Goal: Task Accomplishment & Management: Use online tool/utility

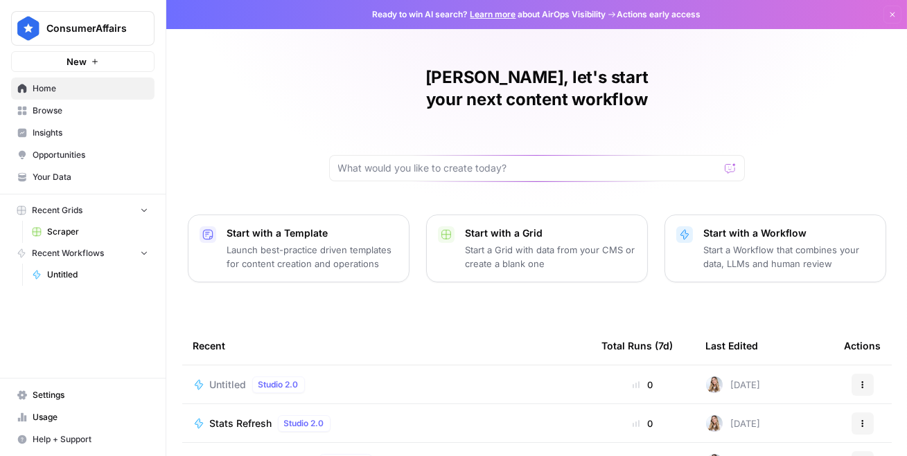
scroll to position [180, 0]
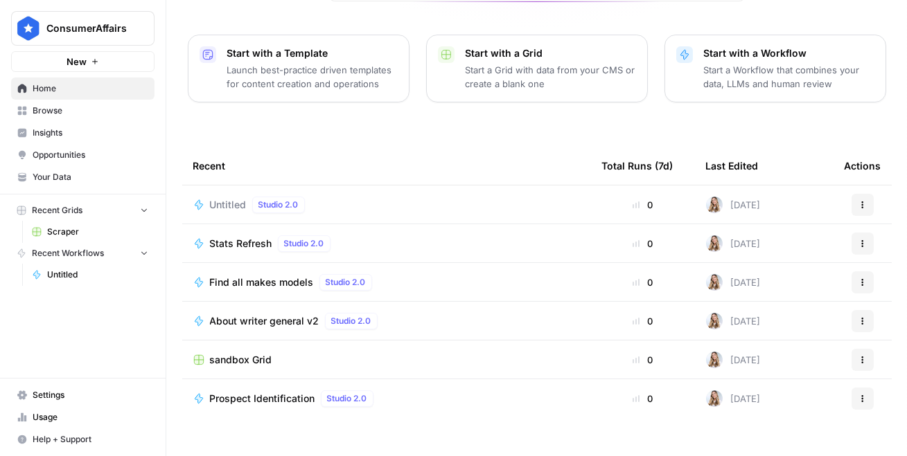
click at [86, 109] on span "Browse" at bounding box center [91, 111] width 116 height 12
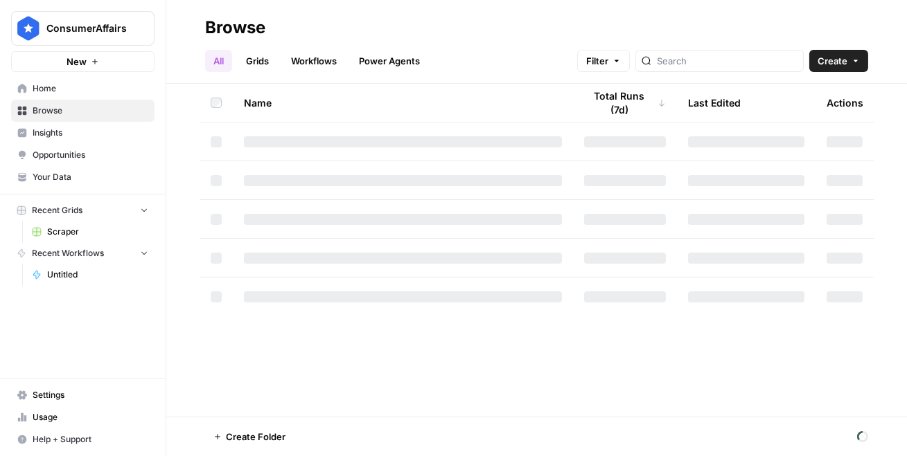
click at [91, 60] on icon "button" at bounding box center [95, 61] width 8 height 8
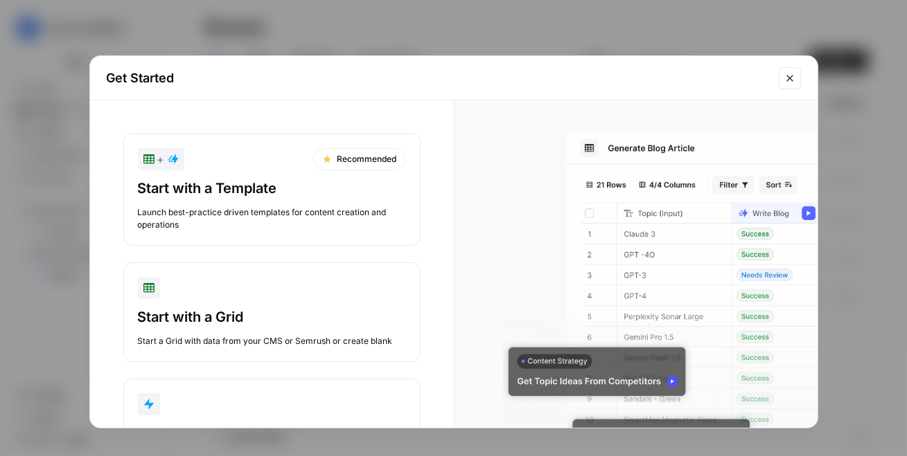
click at [288, 195] on div "Start with a Template" at bounding box center [272, 188] width 268 height 19
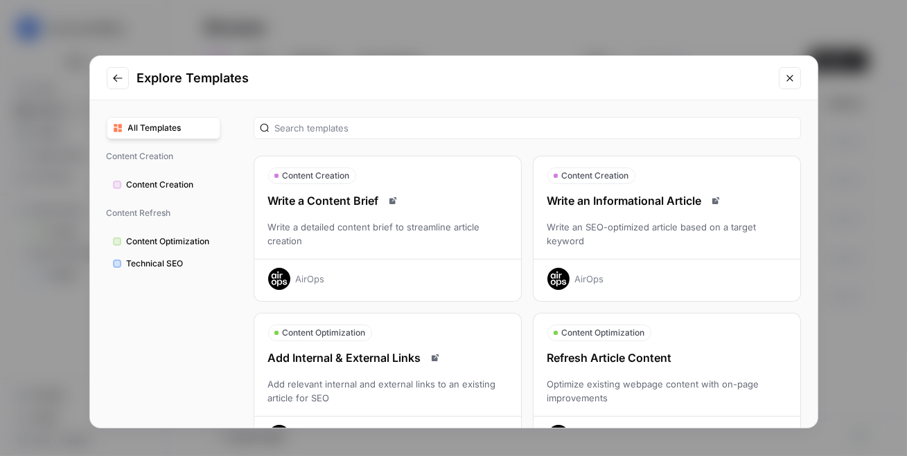
scroll to position [43, 0]
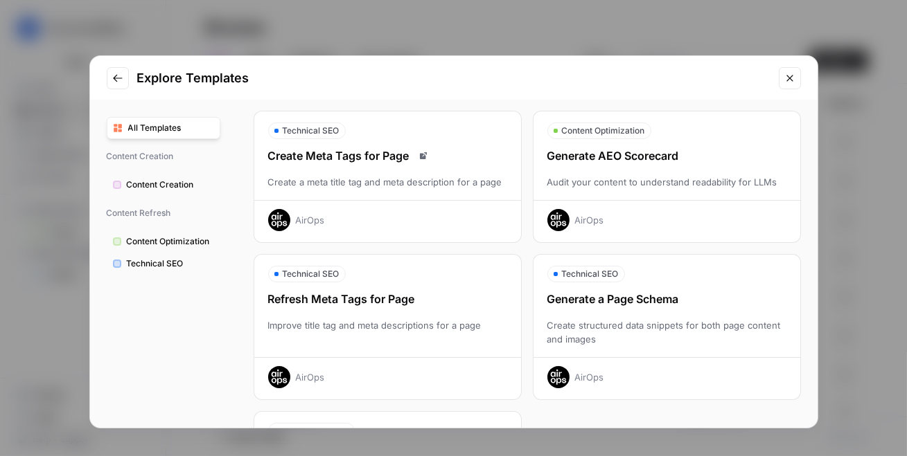
click at [160, 254] on button "Technical SEO" at bounding box center [164, 264] width 114 height 22
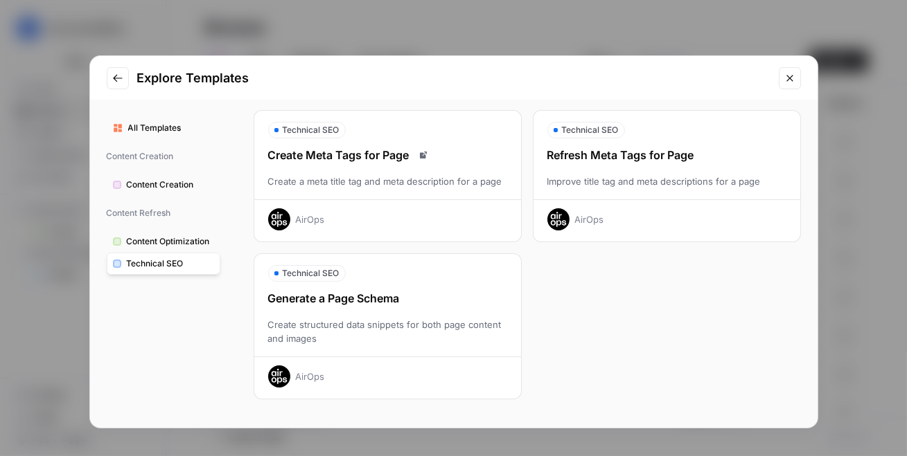
scroll to position [0, 0]
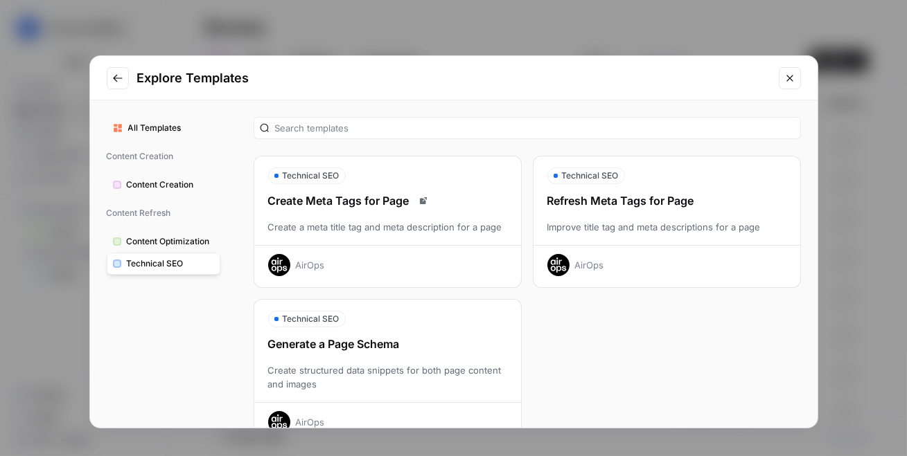
click at [144, 244] on span "Content Optimization" at bounding box center [170, 242] width 87 height 12
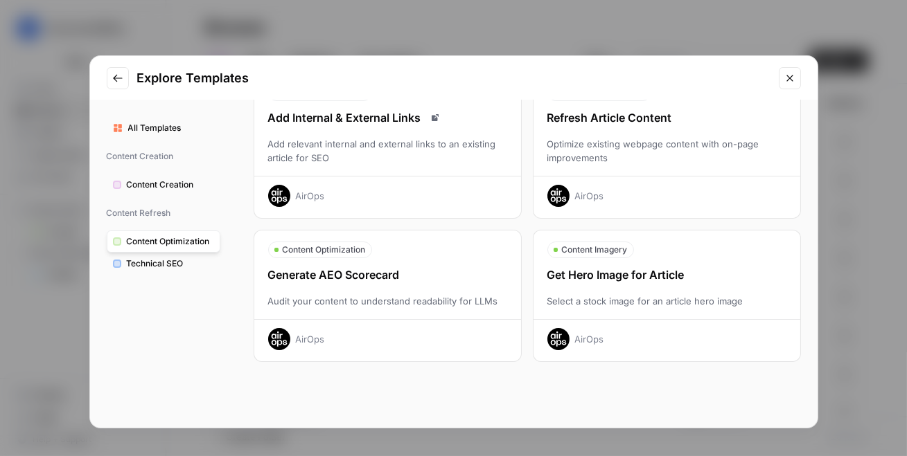
click at [198, 128] on span "All Templates" at bounding box center [171, 128] width 86 height 12
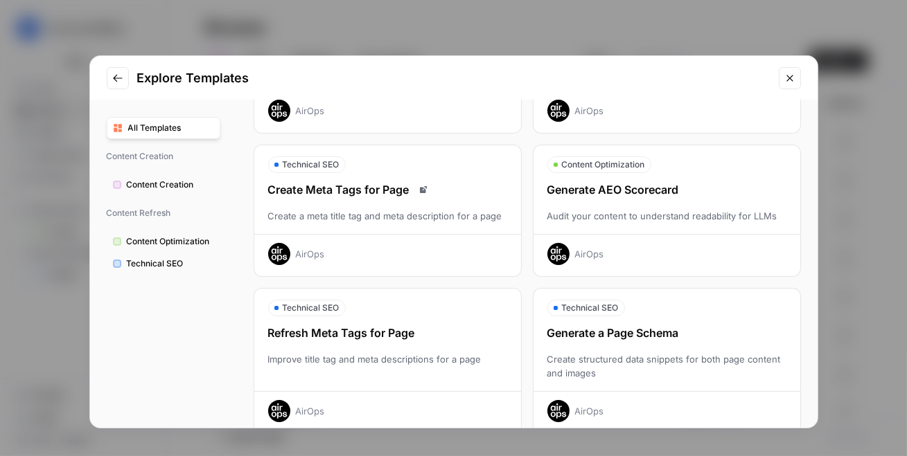
scroll to position [344, 0]
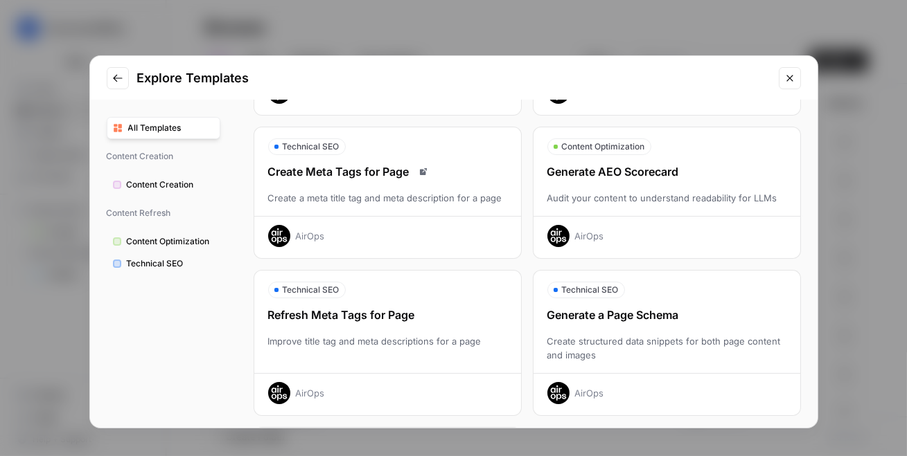
click at [114, 76] on icon "Go to previous step" at bounding box center [117, 78] width 11 height 11
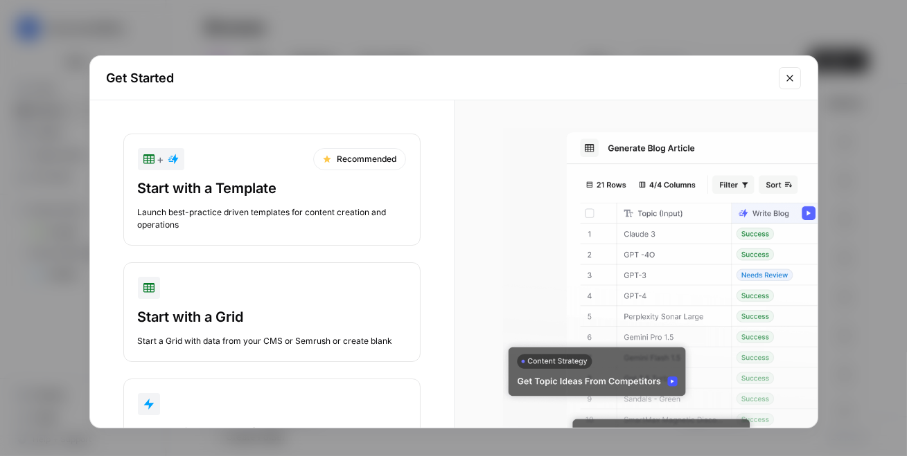
scroll to position [83, 0]
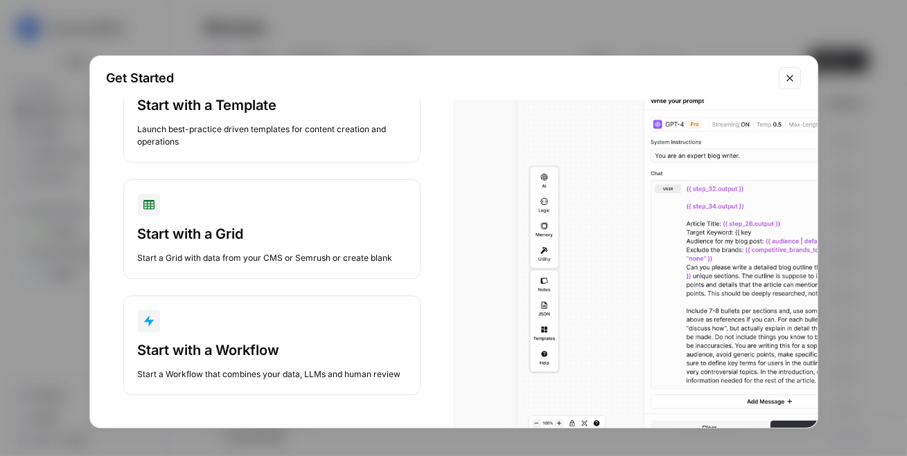
click at [252, 337] on button "Start with a Workflow Start a Workflow that combines your data, LLMs and human …" at bounding box center [271, 346] width 297 height 100
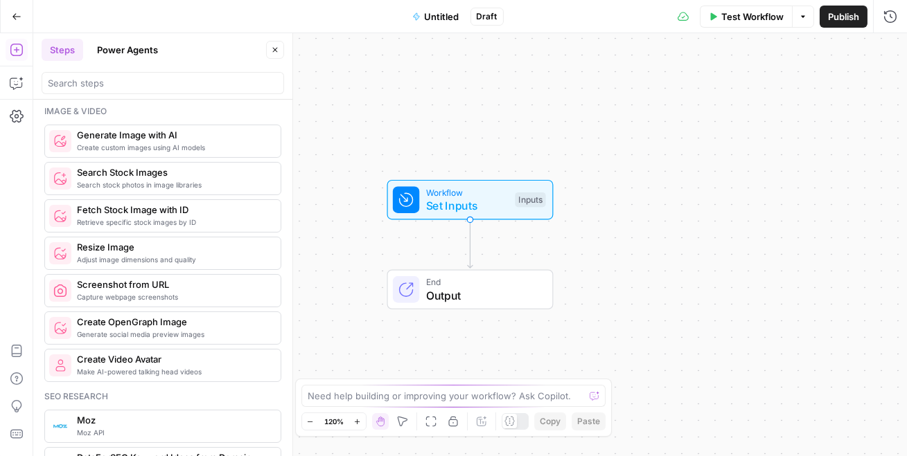
scroll to position [1317, 0]
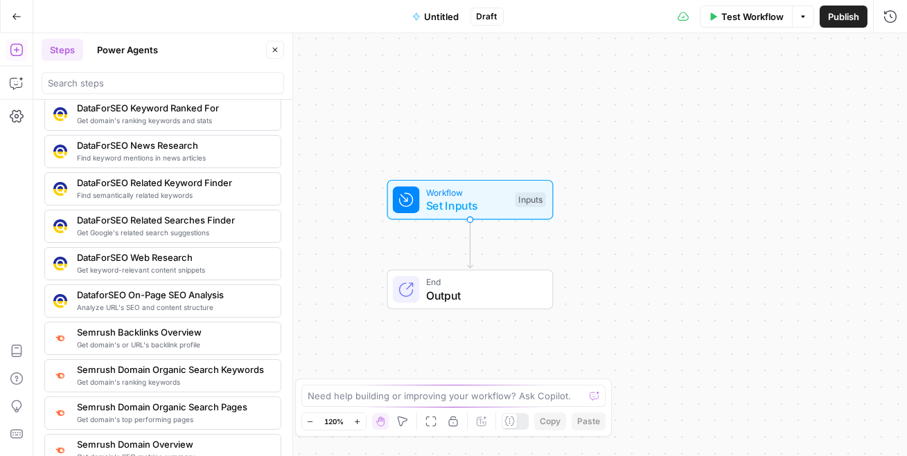
click at [142, 51] on button "Power Agents" at bounding box center [128, 50] width 78 height 22
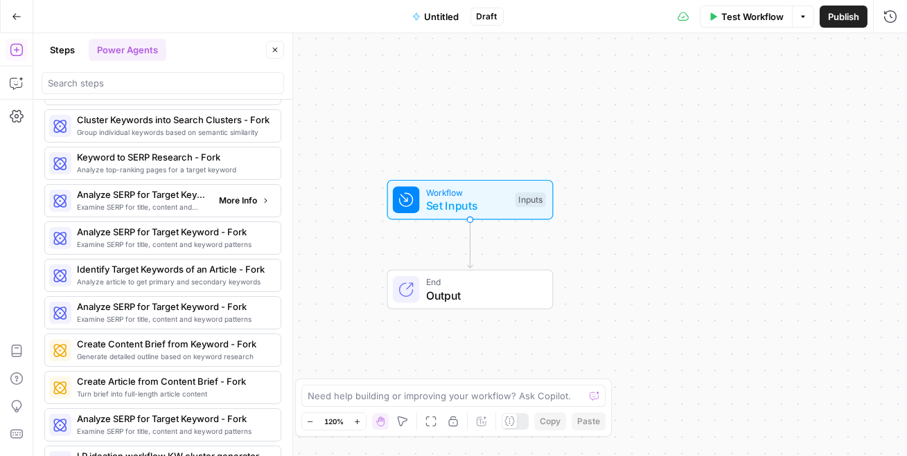
scroll to position [1405, 0]
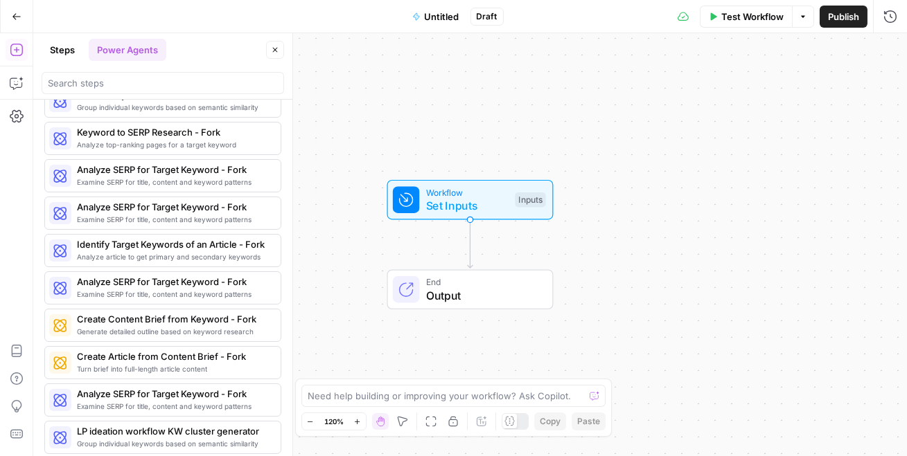
click at [62, 42] on button "Steps" at bounding box center [63, 50] width 42 height 22
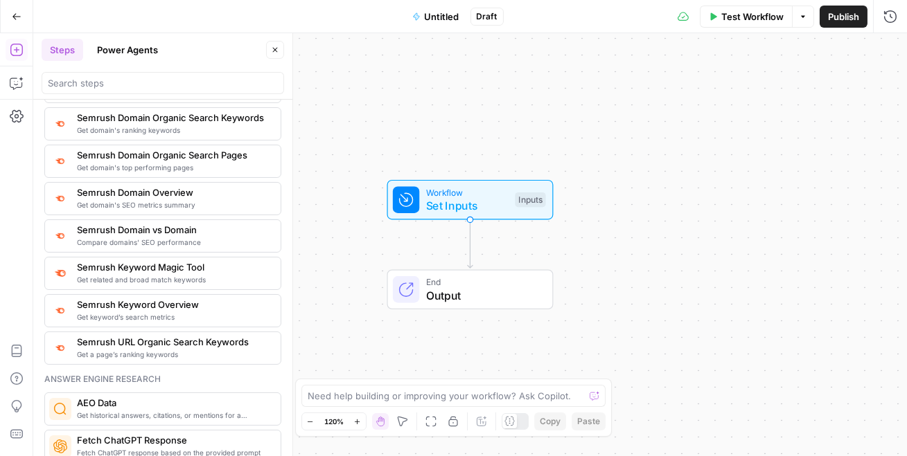
scroll to position [1571, 0]
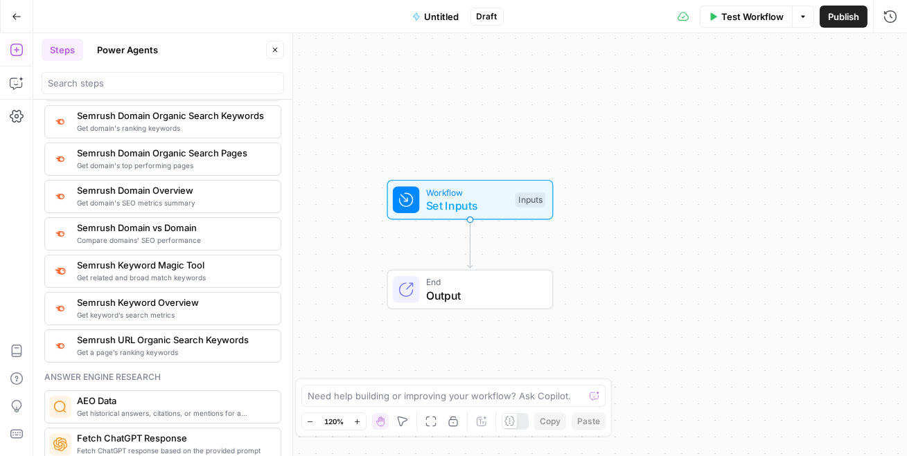
click at [207, 355] on div "Get a page’s ranking keywords Semrush URL Organic Search Keywords" at bounding box center [162, 346] width 237 height 33
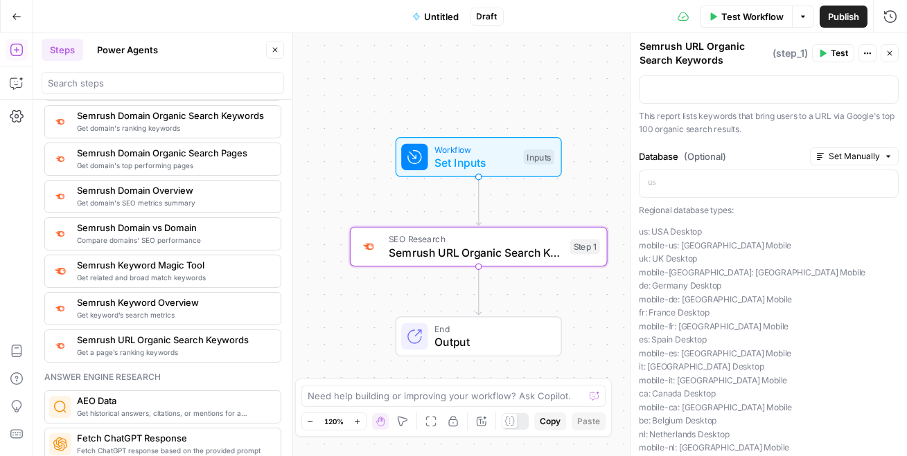
scroll to position [28, 0]
click at [717, 74] on div "URL Set Manually “/” to reference Variables Menu This report lists keywords tha…" at bounding box center [769, 95] width 260 height 83
click at [705, 91] on p at bounding box center [769, 89] width 242 height 14
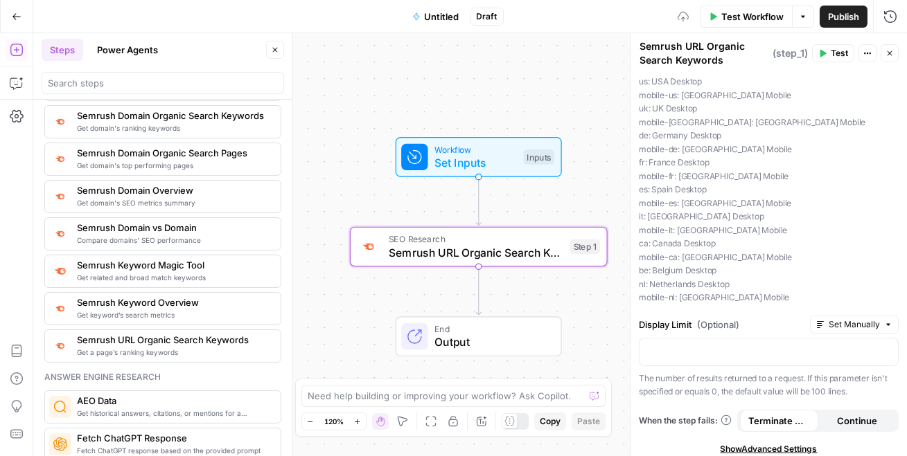
scroll to position [197, 0]
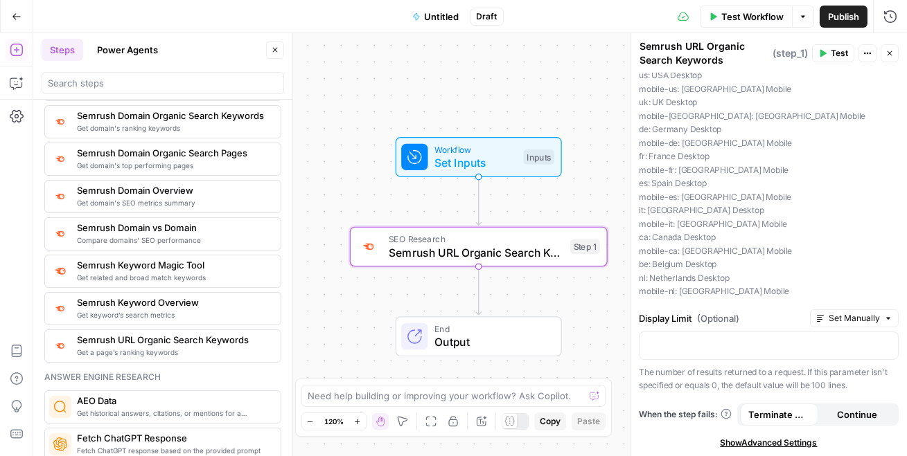
click at [825, 53] on icon "button" at bounding box center [823, 54] width 6 height 8
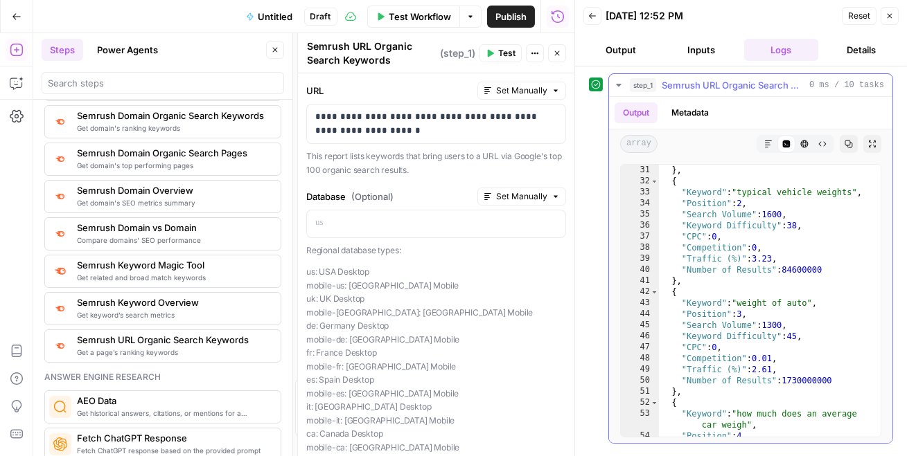
scroll to position [357, 0]
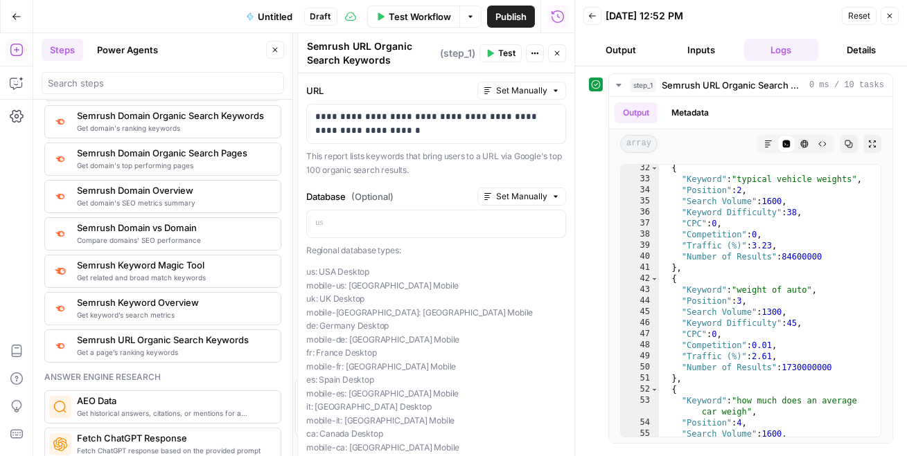
click at [628, 44] on button "Output" at bounding box center [620, 50] width 75 height 22
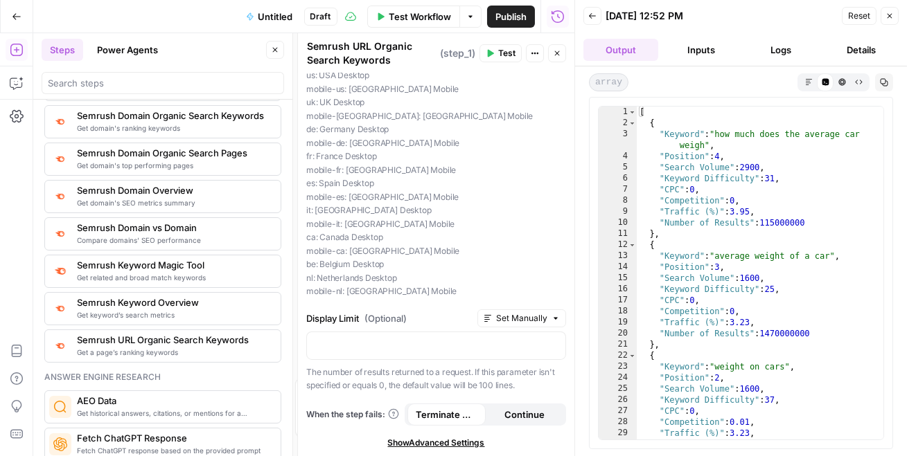
scroll to position [0, 0]
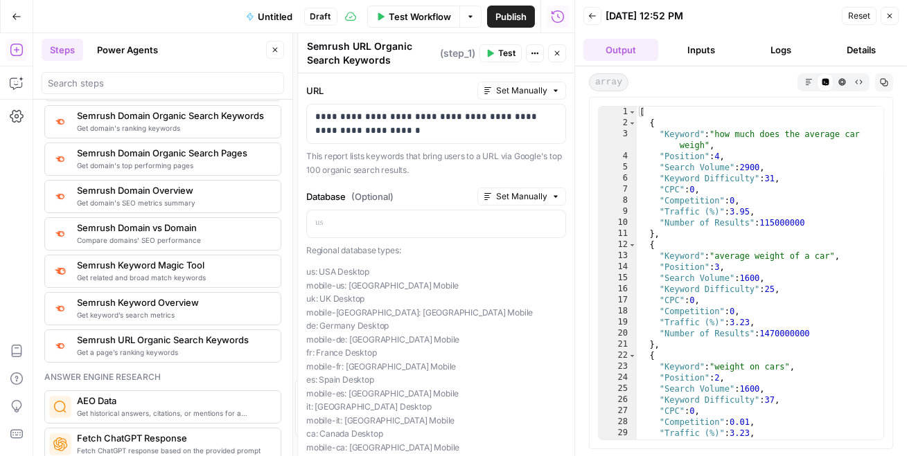
click at [250, 18] on icon "button" at bounding box center [250, 15] width 6 height 7
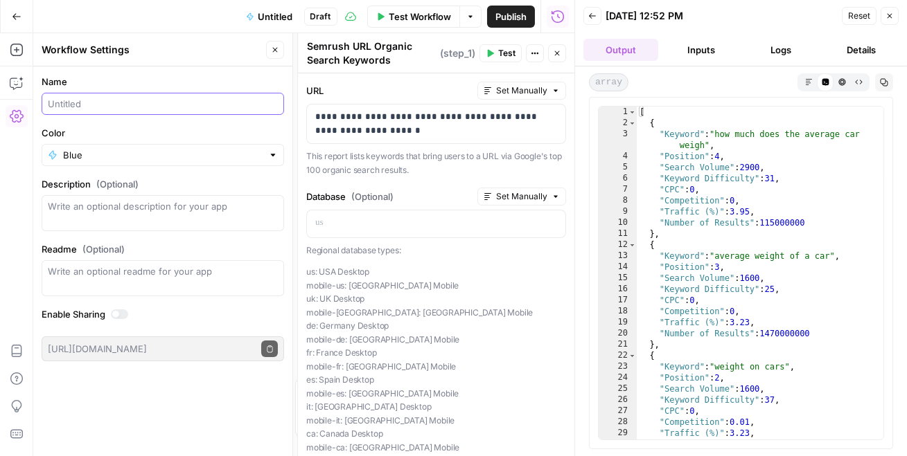
click at [121, 98] on input "Name" at bounding box center [163, 104] width 230 height 14
click at [199, 75] on label "Name" at bounding box center [163, 82] width 242 height 14
click at [199, 97] on input "Name" at bounding box center [163, 104] width 230 height 14
type input "Stats research"
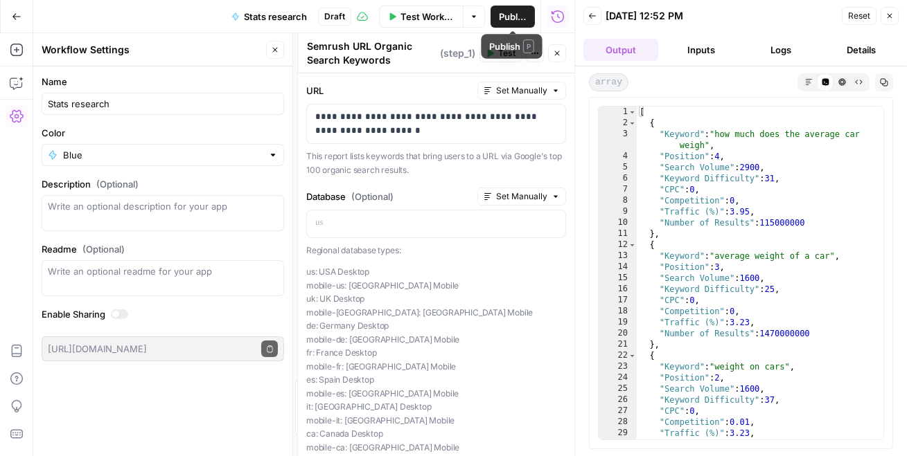
click at [513, 18] on span "Publish" at bounding box center [513, 17] width 28 height 14
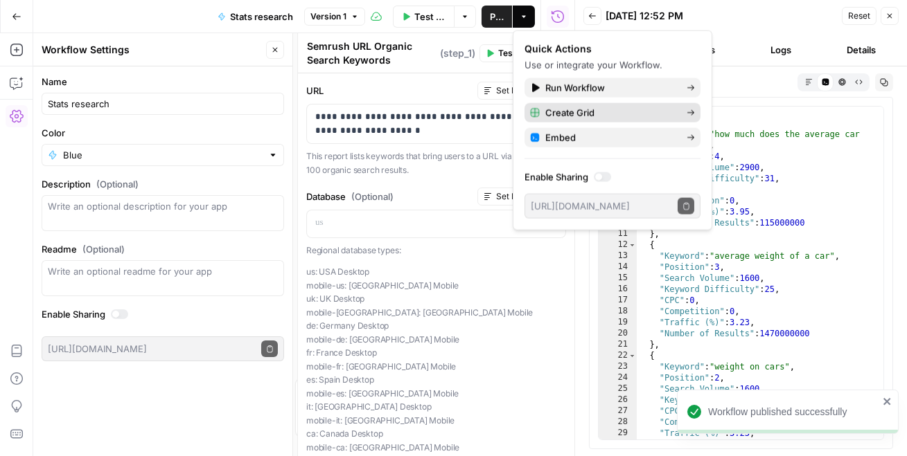
click at [621, 114] on span "Create Grid" at bounding box center [610, 113] width 130 height 14
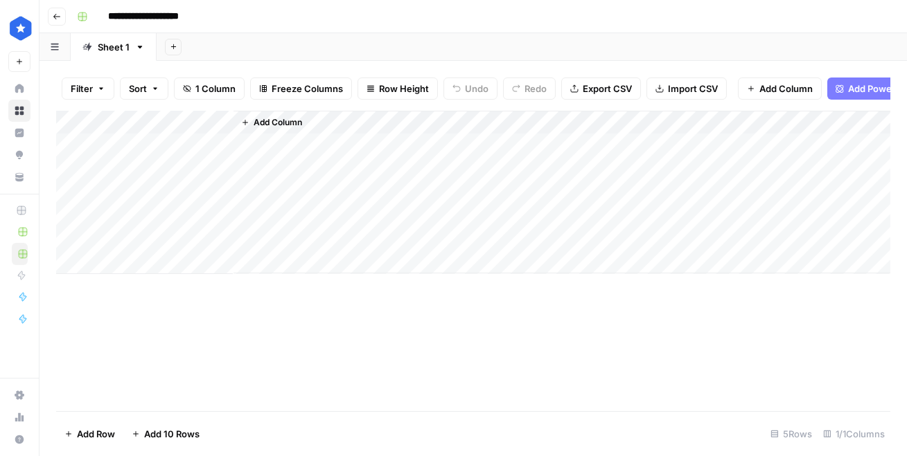
click at [278, 150] on div "Add Column" at bounding box center [561, 192] width 657 height 163
click at [265, 121] on span "Add Column" at bounding box center [278, 122] width 48 height 12
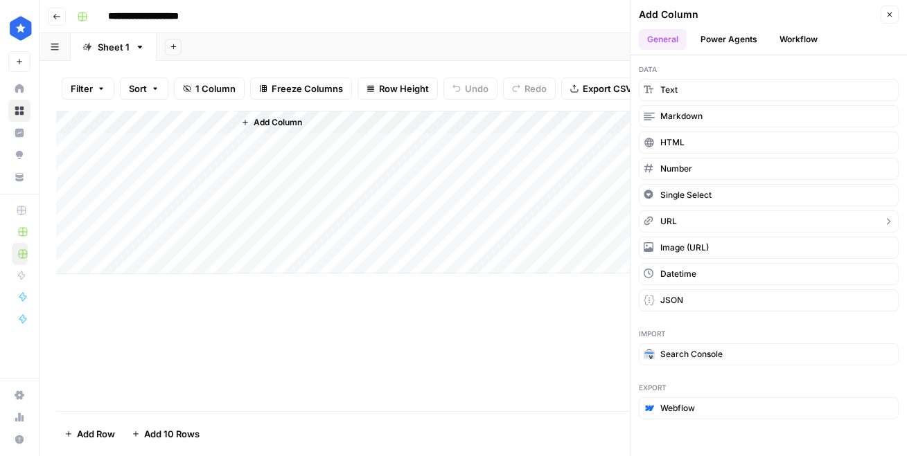
click at [682, 222] on button "URL" at bounding box center [769, 222] width 260 height 22
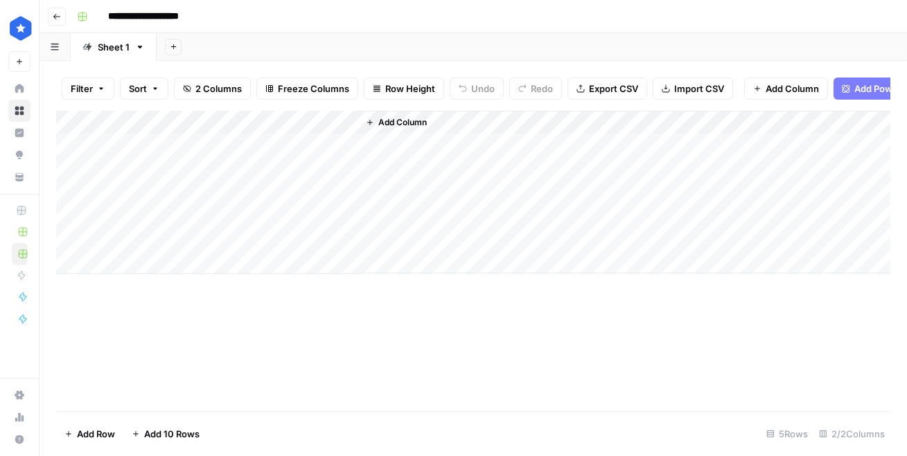
click at [258, 141] on div "Add Column" at bounding box center [473, 192] width 834 height 163
click at [261, 141] on div "Add Column" at bounding box center [473, 192] width 834 height 163
type input "**********"
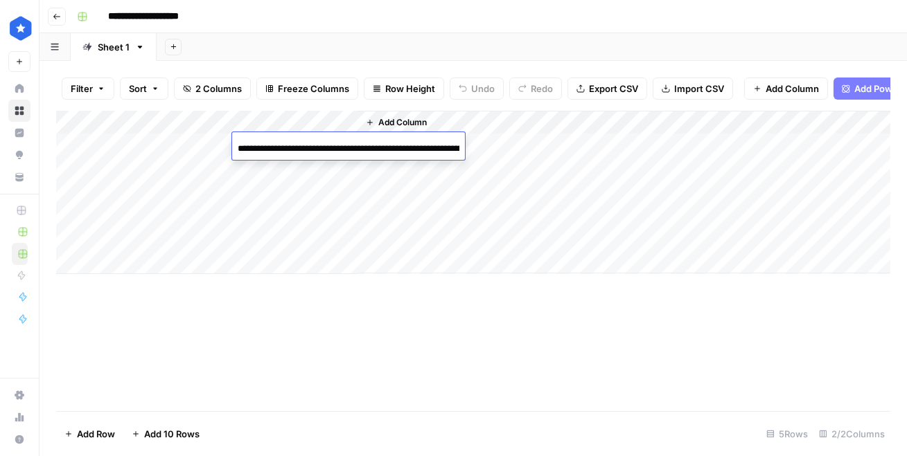
scroll to position [0, 82]
click at [273, 220] on div "Add Column" at bounding box center [473, 192] width 834 height 163
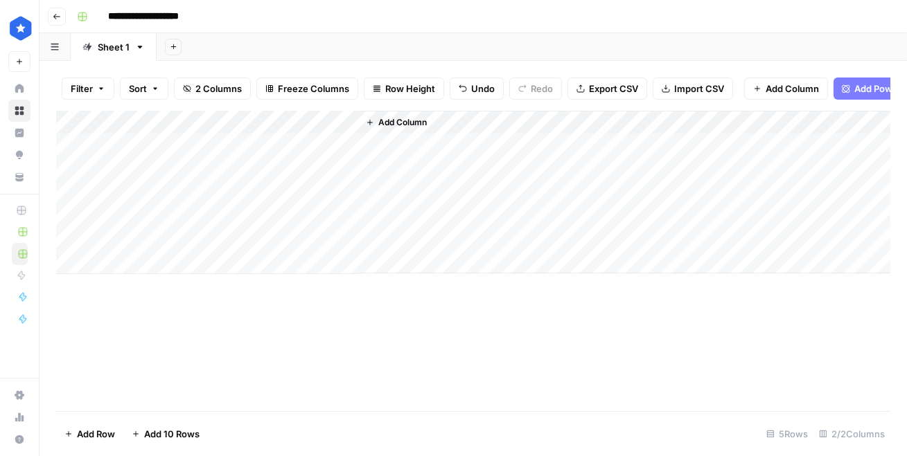
click at [120, 141] on div "Add Column" at bounding box center [473, 192] width 834 height 163
click at [297, 144] on div "Add Column" at bounding box center [473, 192] width 834 height 163
click at [343, 146] on div "Add Column" at bounding box center [473, 192] width 834 height 163
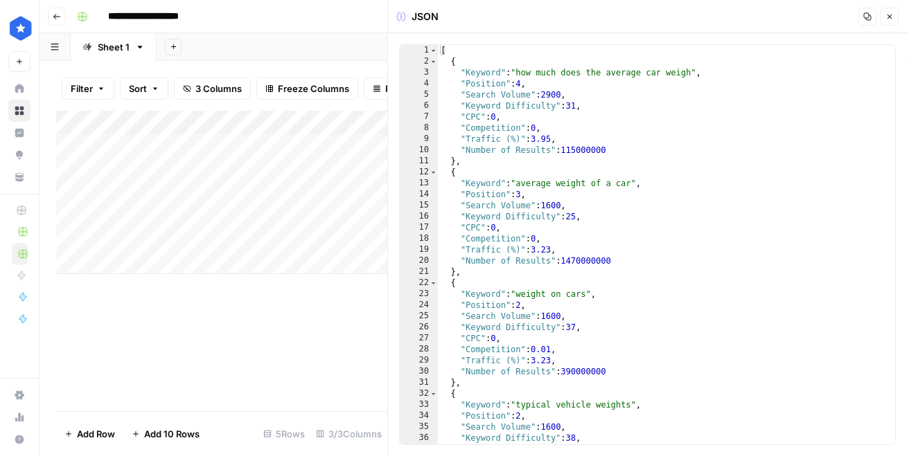
click at [302, 314] on div "Add Column" at bounding box center [221, 261] width 331 height 301
click at [316, 236] on div "Add Column" at bounding box center [221, 192] width 331 height 163
click at [892, 17] on icon "button" at bounding box center [889, 16] width 8 height 8
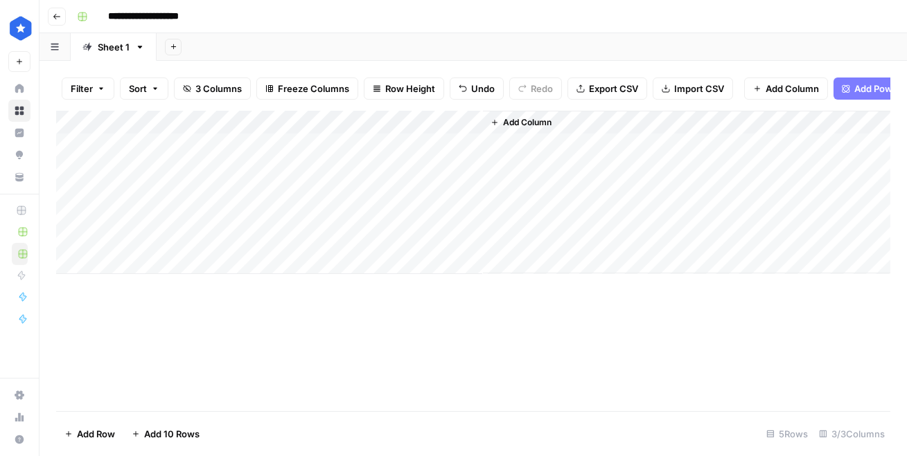
click at [432, 145] on div "Add Column" at bounding box center [473, 192] width 834 height 163
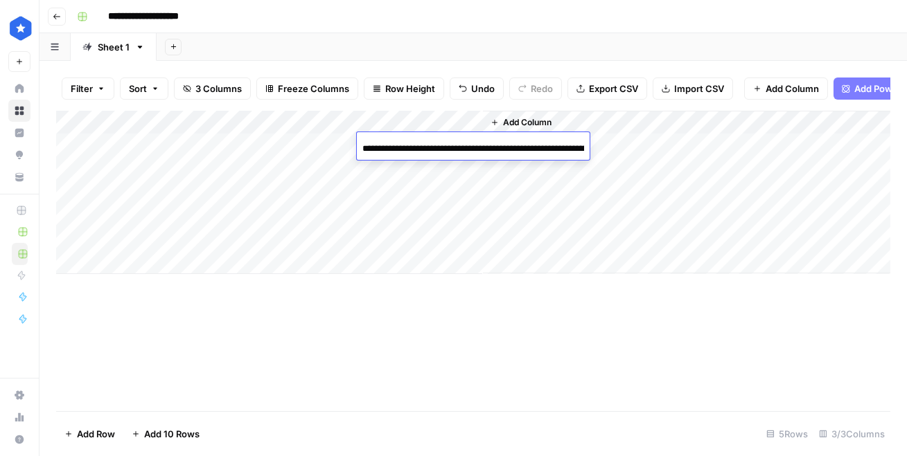
scroll to position [0, 82]
click at [670, 125] on div "Add Column" at bounding box center [686, 192] width 407 height 163
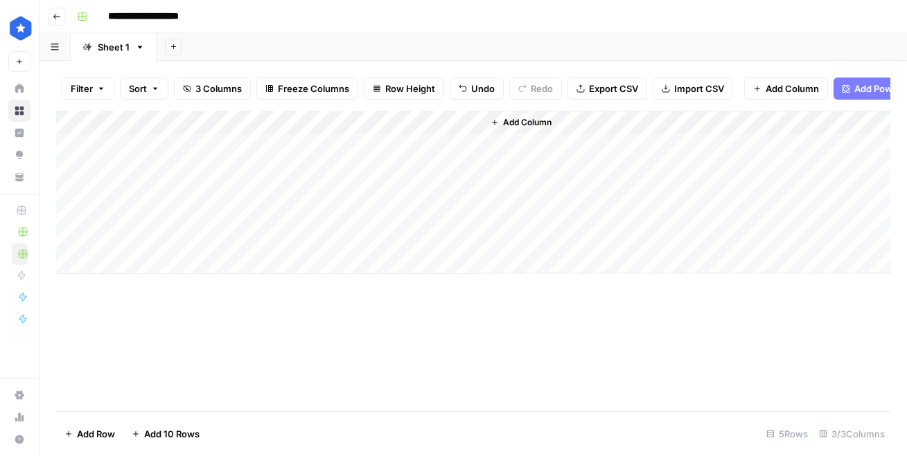
click at [129, 117] on div "Add Column" at bounding box center [473, 192] width 834 height 163
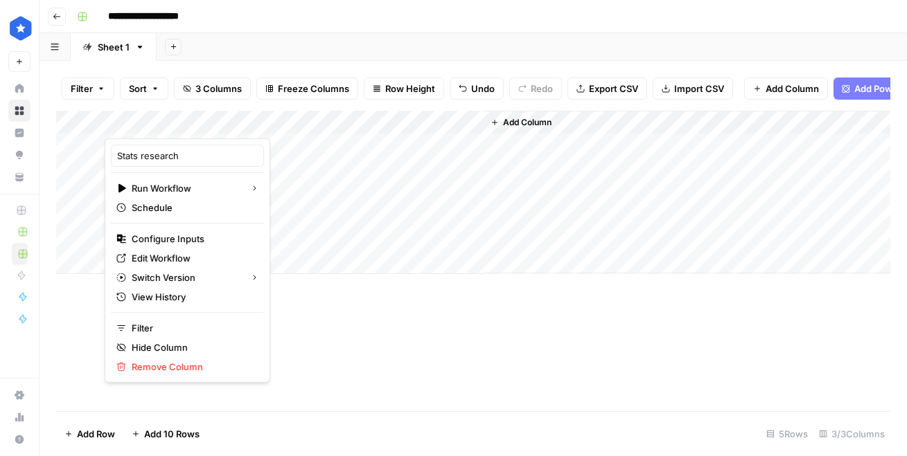
click at [268, 122] on div "Add Column" at bounding box center [473, 192] width 834 height 163
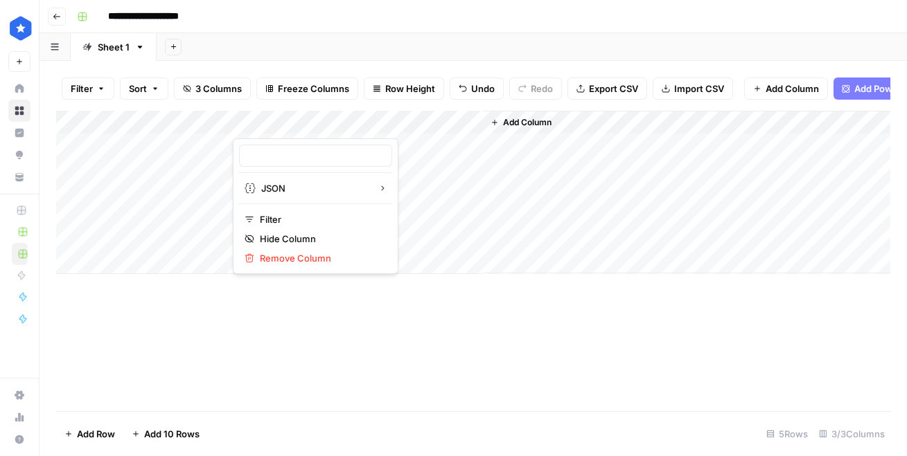
type input "Output"
click at [340, 122] on div at bounding box center [295, 125] width 125 height 28
click at [344, 122] on div at bounding box center [295, 125] width 125 height 28
click at [351, 124] on div at bounding box center [295, 125] width 125 height 28
click at [344, 123] on div at bounding box center [295, 125] width 125 height 28
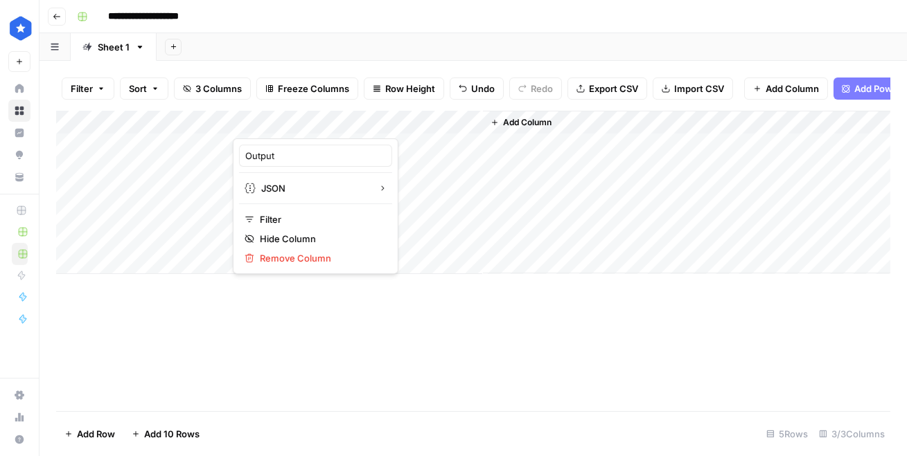
click at [434, 215] on div "Add Column" at bounding box center [473, 192] width 834 height 163
click at [347, 123] on div "Add Column" at bounding box center [473, 192] width 834 height 163
click at [318, 260] on span "Remove Column" at bounding box center [320, 258] width 121 height 14
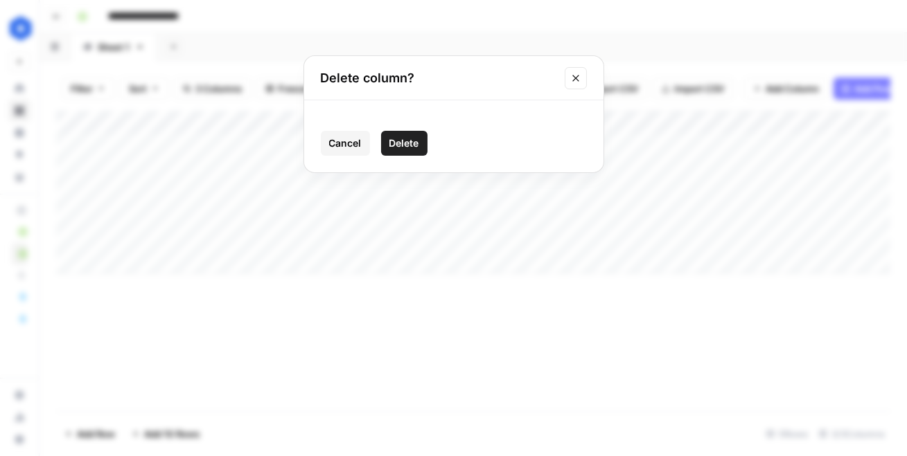
click at [410, 145] on span "Delete" at bounding box center [404, 143] width 30 height 14
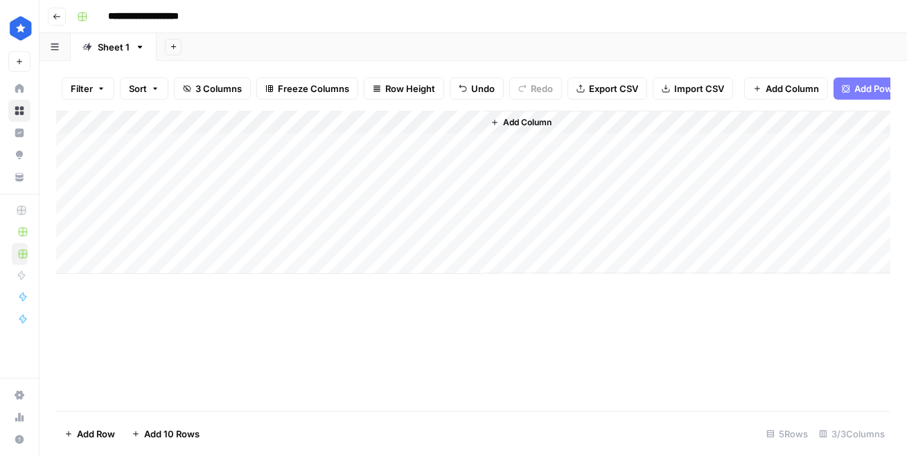
click at [472, 123] on div "Add Column" at bounding box center [473, 192] width 834 height 163
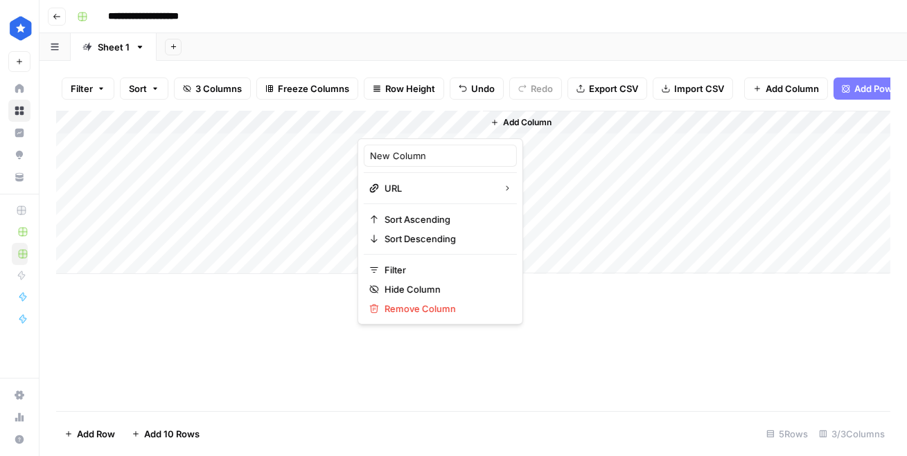
click at [255, 281] on div "Add Column" at bounding box center [473, 261] width 834 height 301
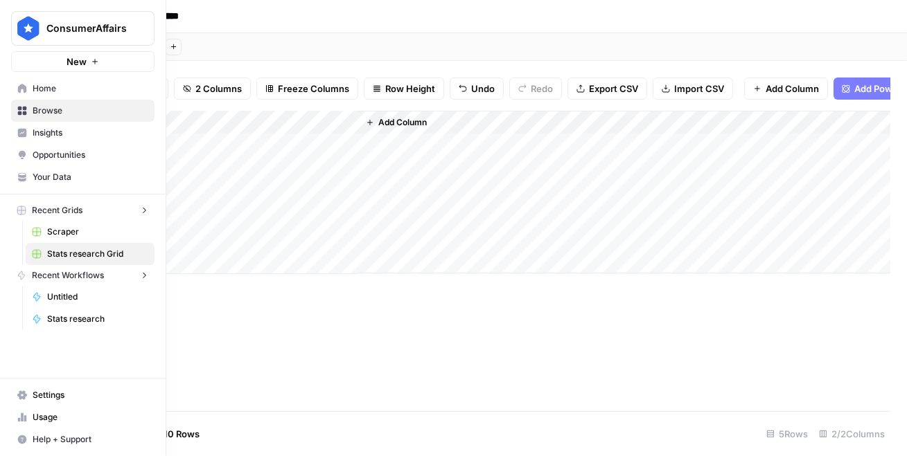
click at [4, 92] on nav "Home Browse Insights Opportunities Your Data" at bounding box center [83, 133] width 166 height 122
click at [14, 88] on link "Home" at bounding box center [82, 89] width 143 height 22
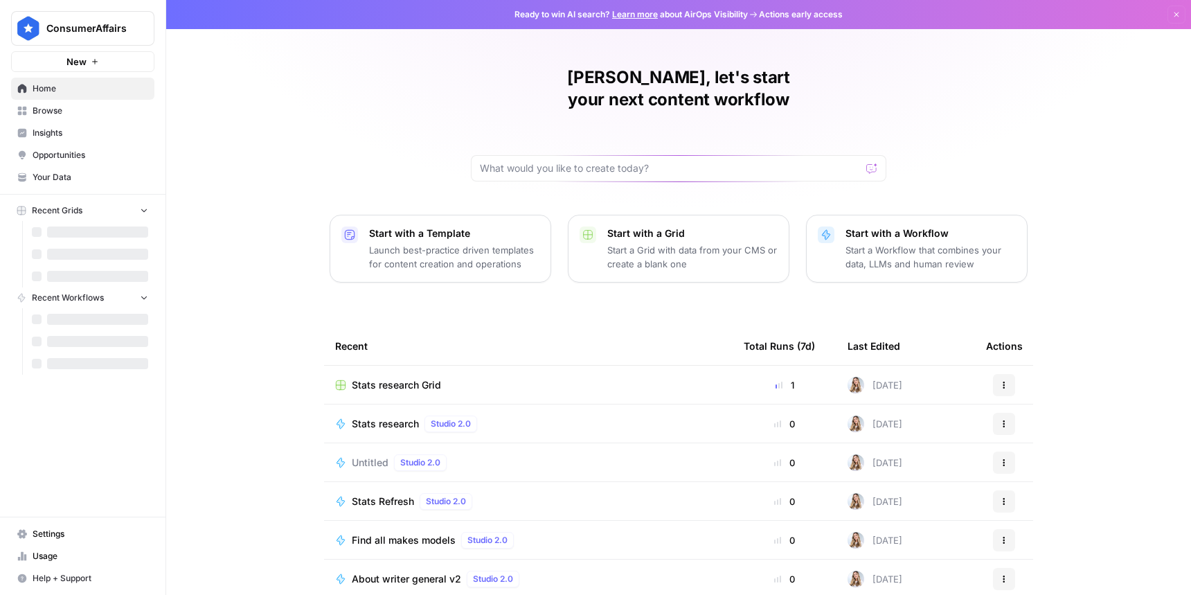
scroll to position [42, 0]
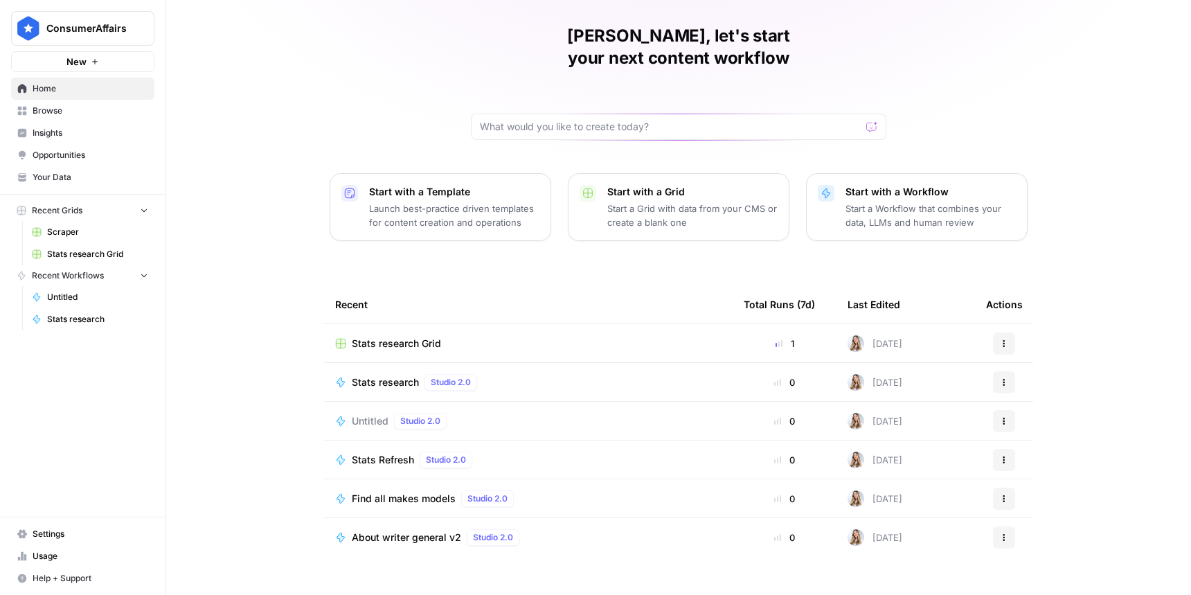
click at [57, 105] on span "Browse" at bounding box center [91, 111] width 116 height 12
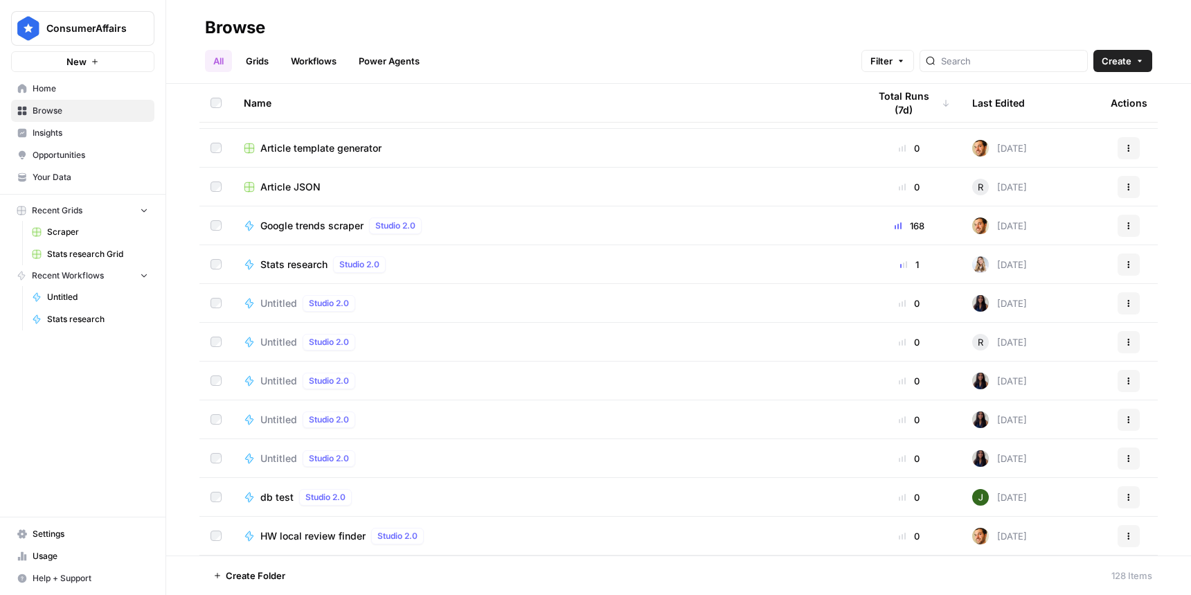
scroll to position [1986, 0]
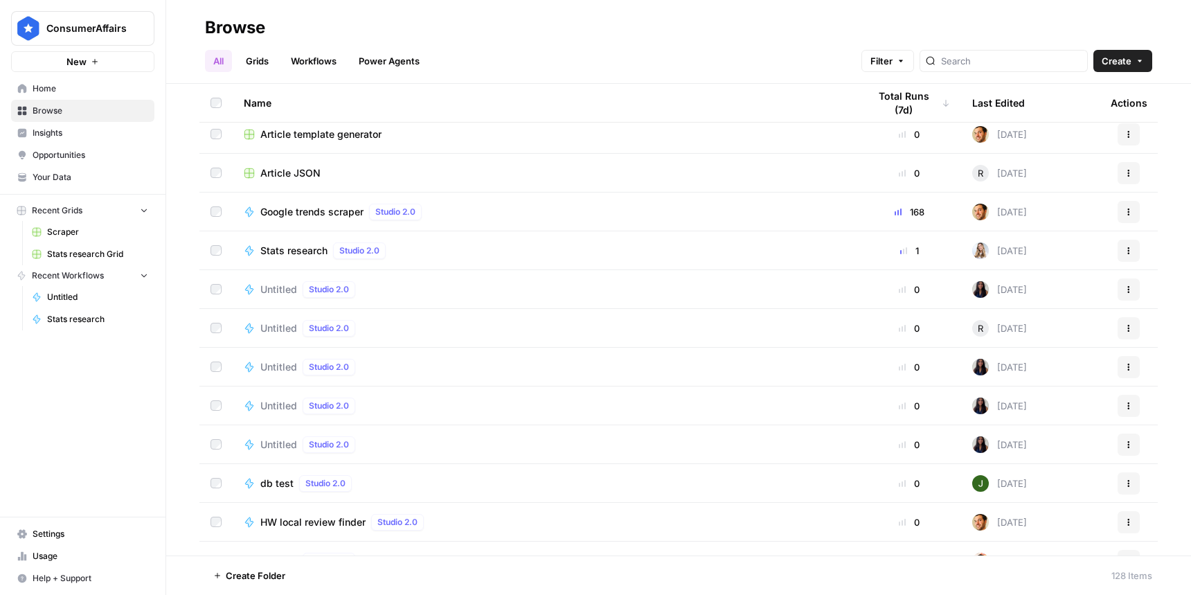
click at [68, 179] on span "Your Data" at bounding box center [91, 177] width 116 height 12
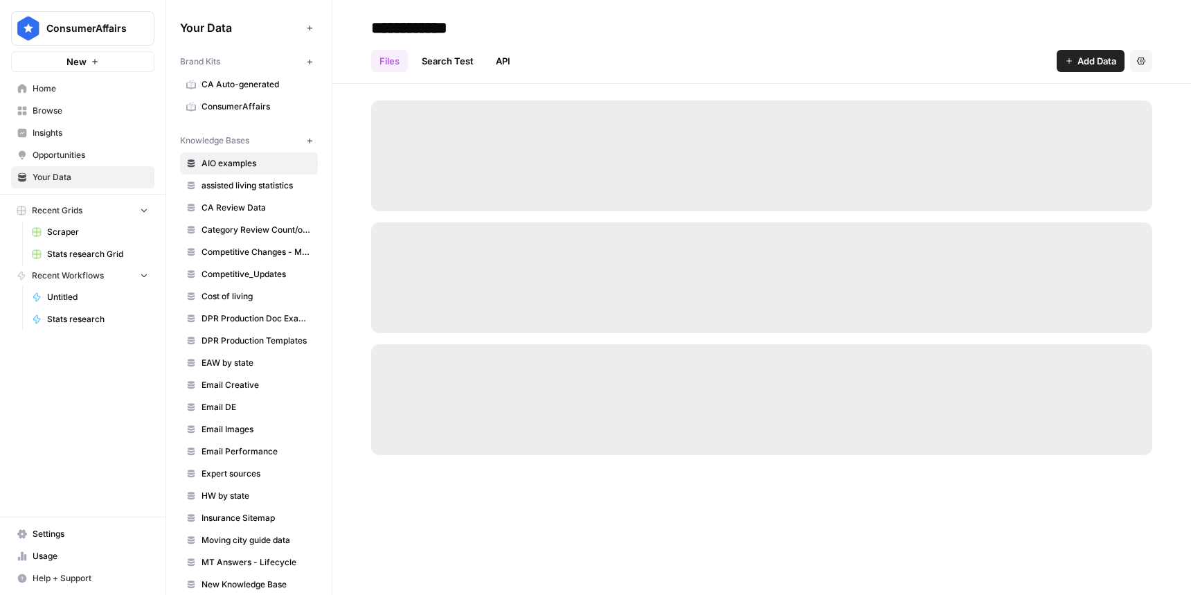
click at [62, 88] on span "Home" at bounding box center [91, 88] width 116 height 12
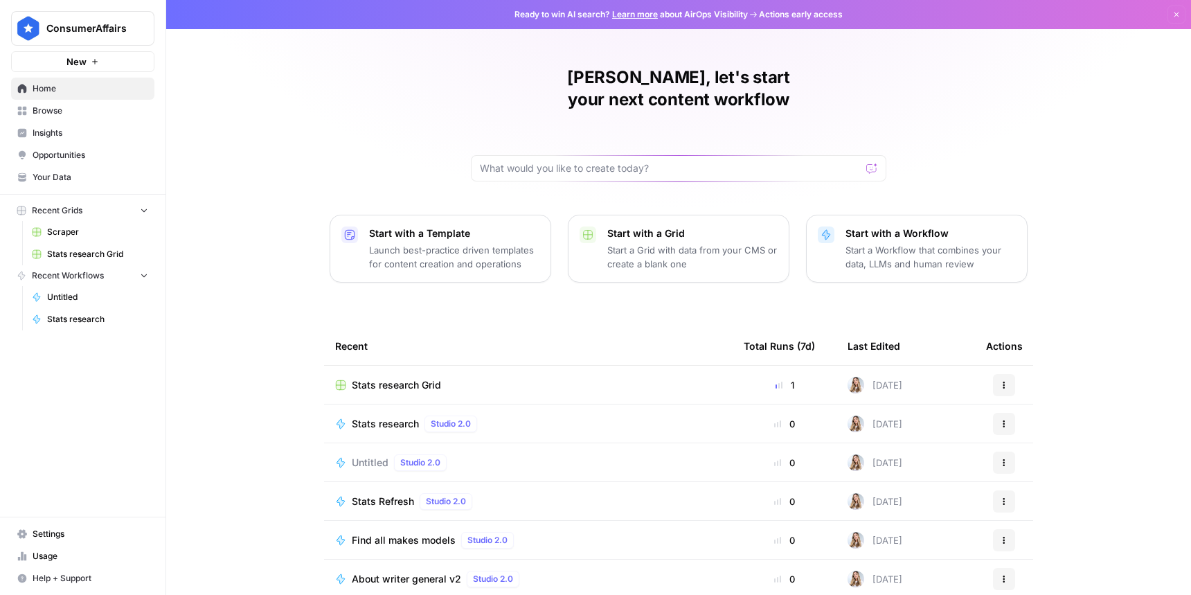
scroll to position [3, 0]
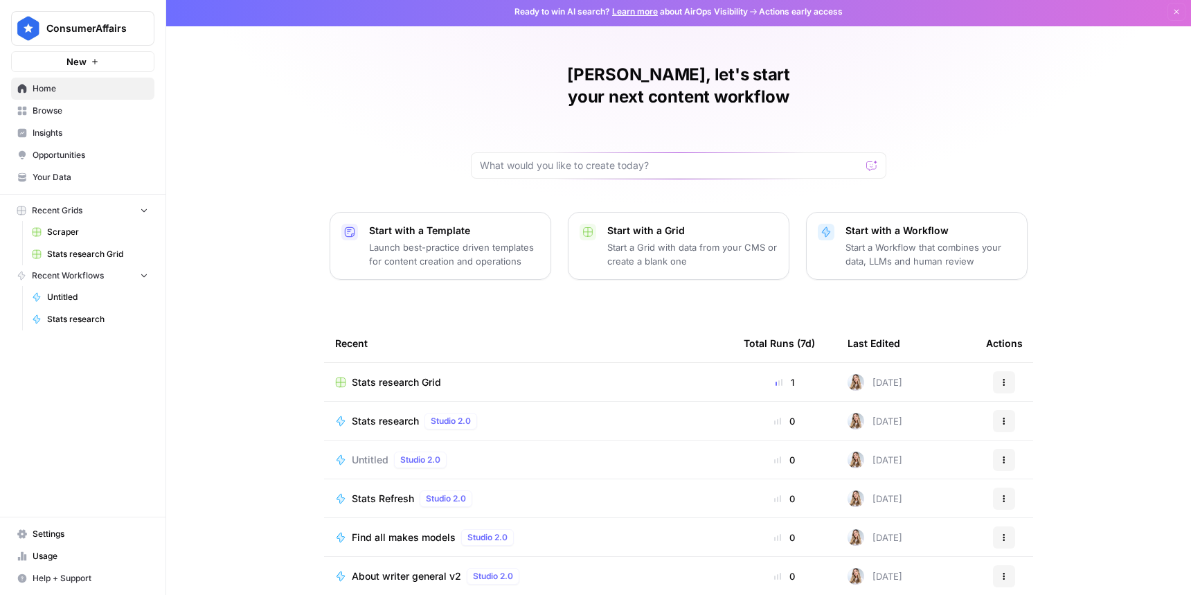
click at [375, 414] on span "Stats research" at bounding box center [385, 421] width 67 height 14
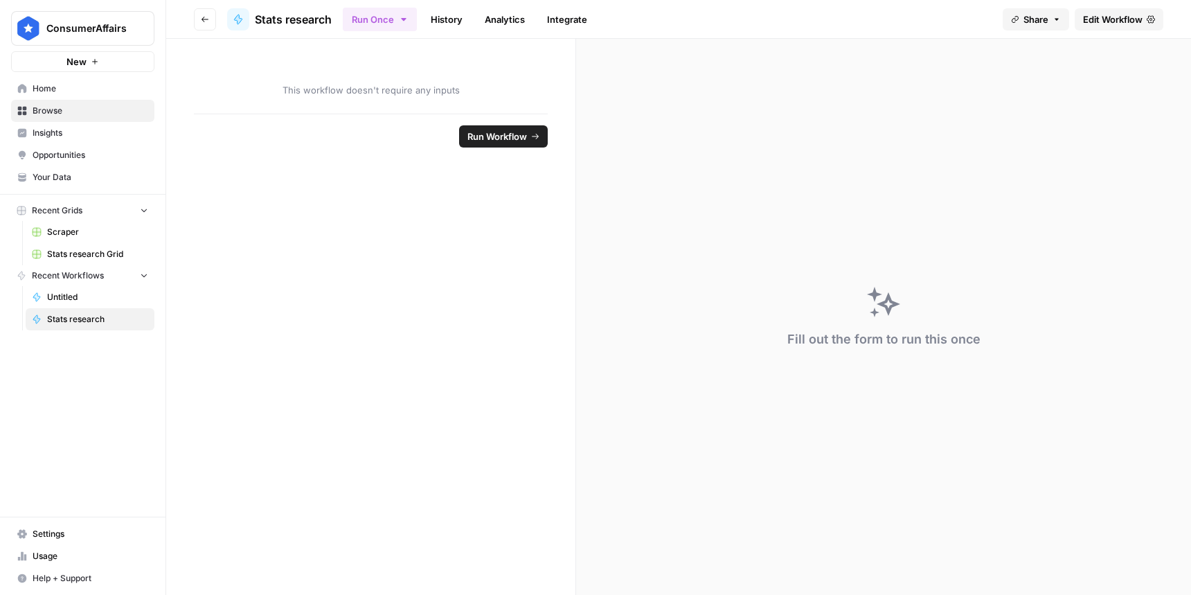
click at [1118, 19] on span "Edit Workflow" at bounding box center [1113, 19] width 60 height 14
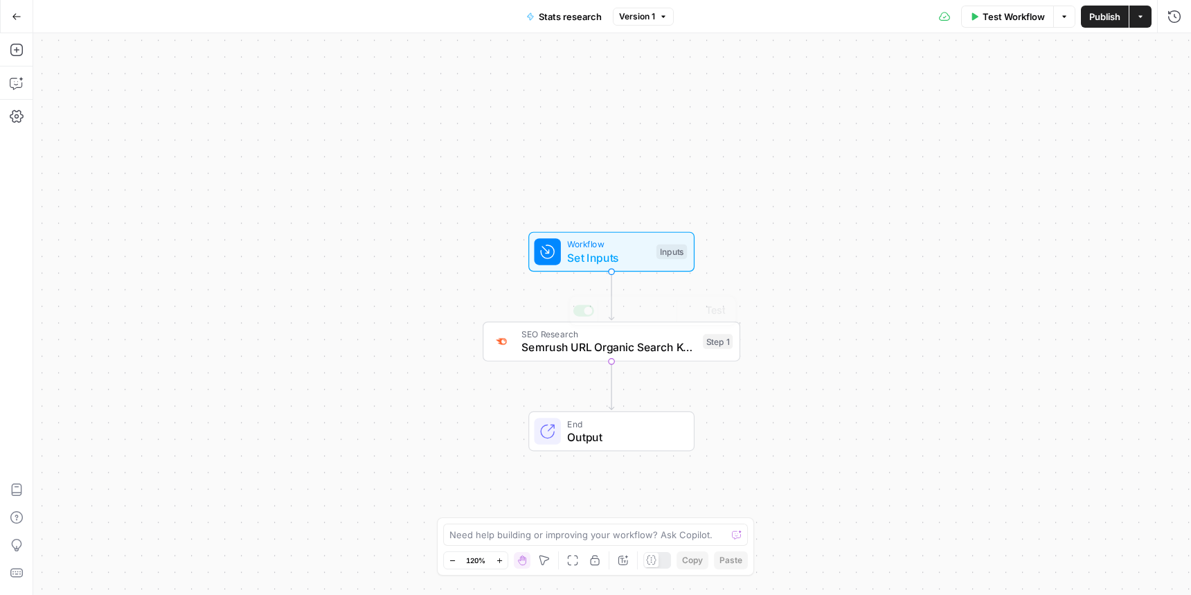
click at [605, 240] on span "Workflow" at bounding box center [608, 244] width 82 height 13
click at [526, 353] on span "Semrush URL Organic Search Keywords" at bounding box center [609, 347] width 175 height 17
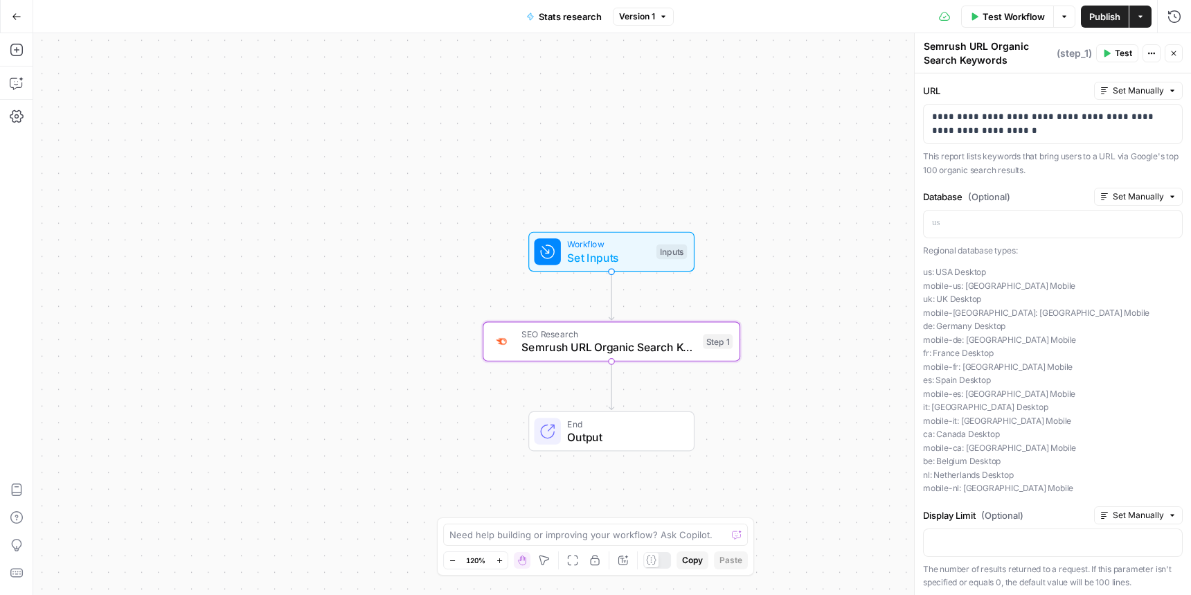
scroll to position [2, 0]
click at [1117, 49] on span "Test" at bounding box center [1123, 53] width 17 height 12
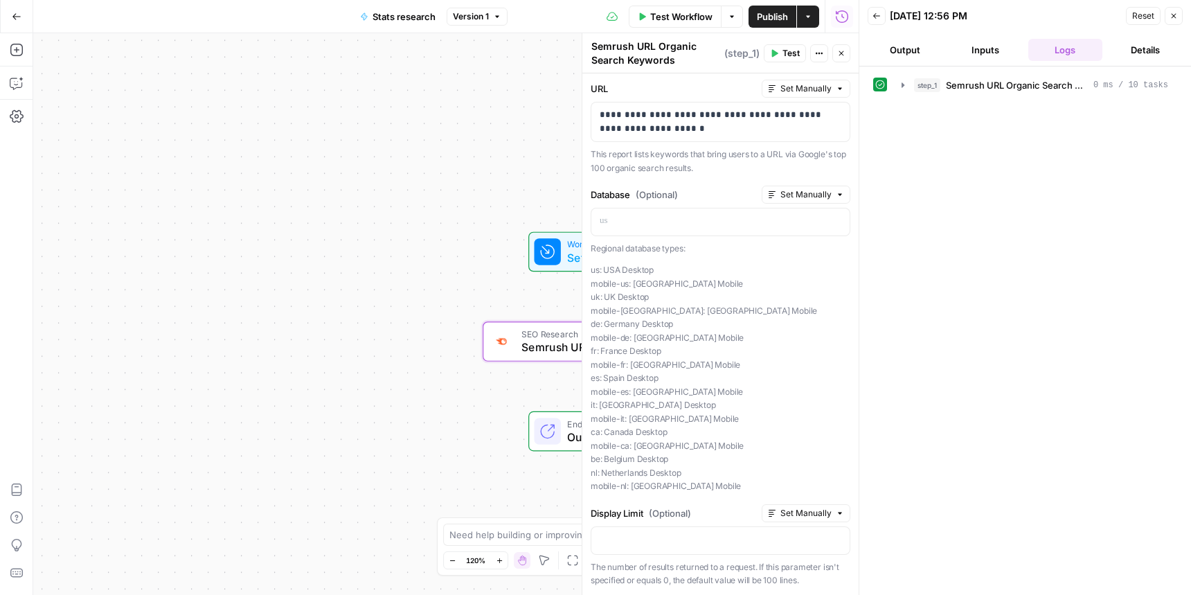
click at [901, 53] on button "Output" at bounding box center [905, 50] width 75 height 22
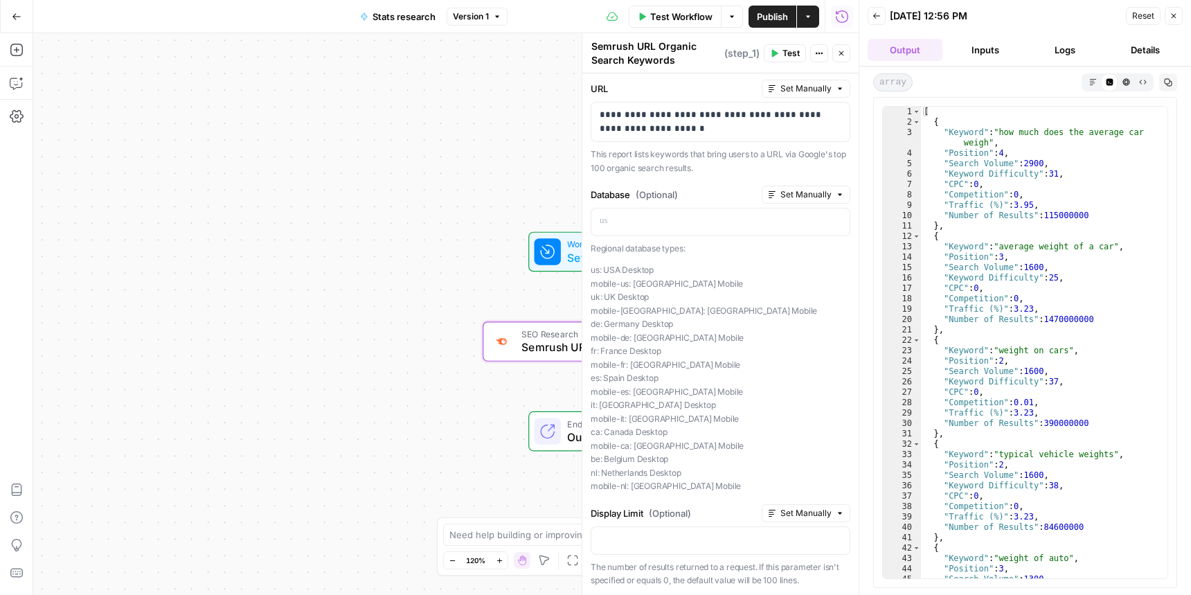
click at [579, 306] on div at bounding box center [583, 314] width 14 height 562
click at [544, 287] on div "Workflow Set Inputs Inputs SEO Research Semrush URL Organic Search Keywords Ste…" at bounding box center [446, 314] width 826 height 562
click at [549, 251] on icon at bounding box center [547, 251] width 13 height 13
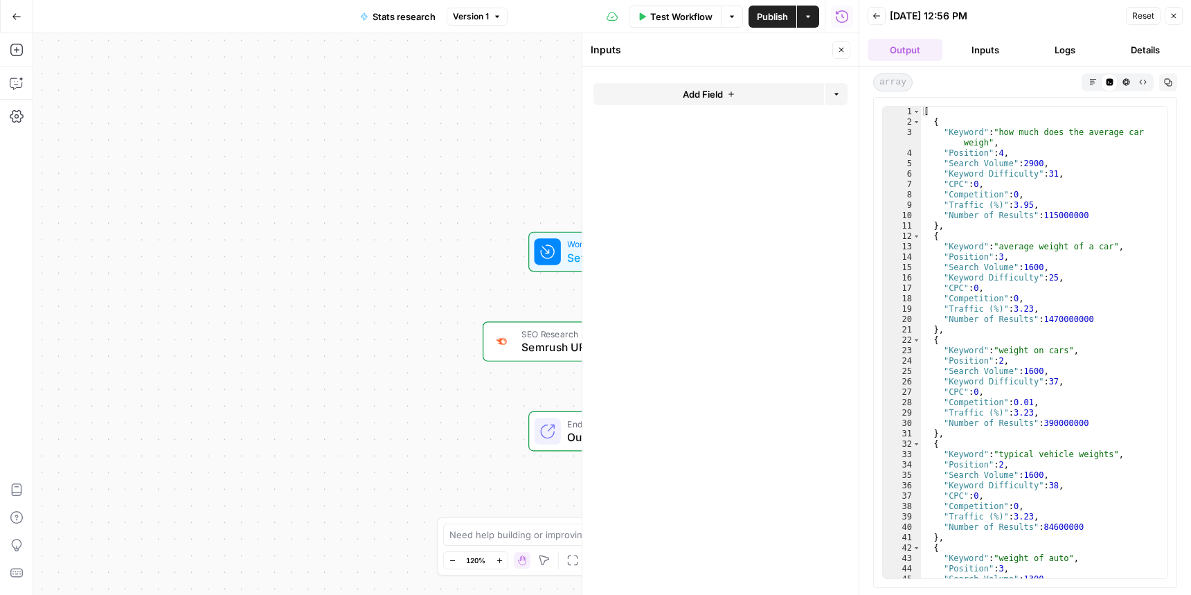
click at [693, 85] on button "Add Field" at bounding box center [709, 94] width 231 height 22
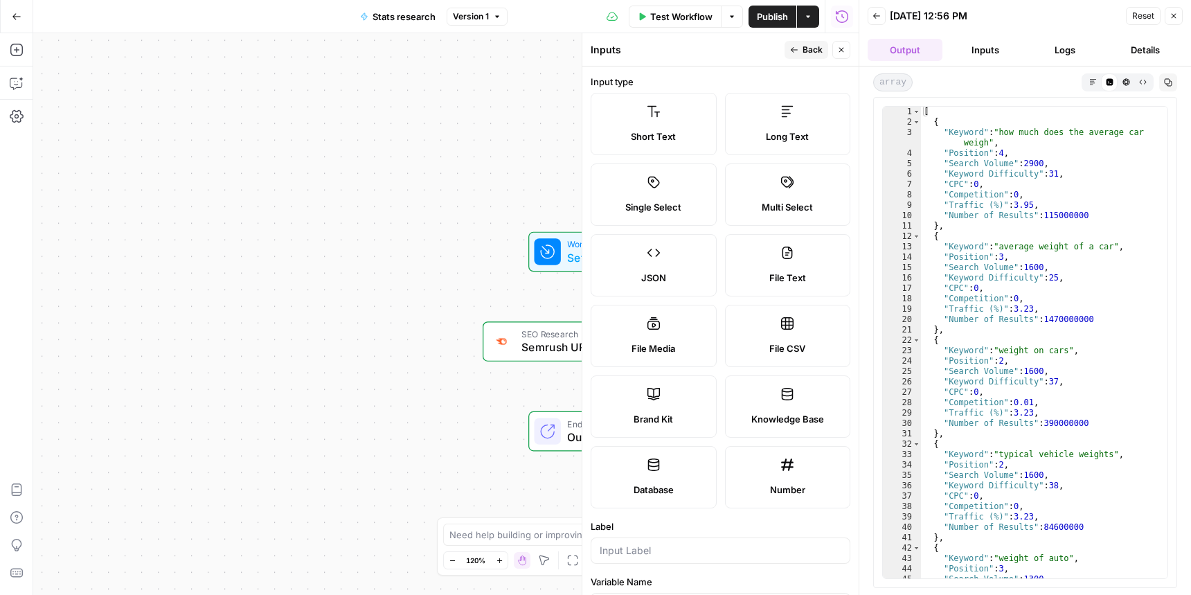
click at [504, 186] on div "Workflow Set Inputs Inputs Test Step SEO Research Semrush URL Organic Search Ke…" at bounding box center [446, 314] width 826 height 562
click at [7, 19] on button "Go Back" at bounding box center [16, 16] width 25 height 25
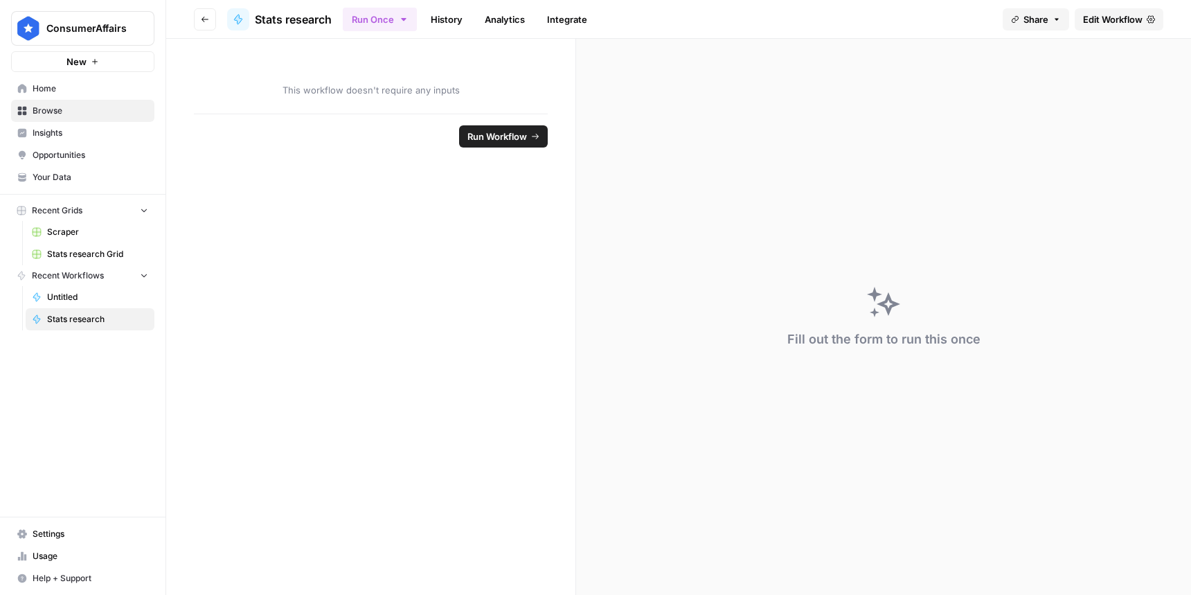
click at [73, 84] on span "Home" at bounding box center [91, 88] width 116 height 12
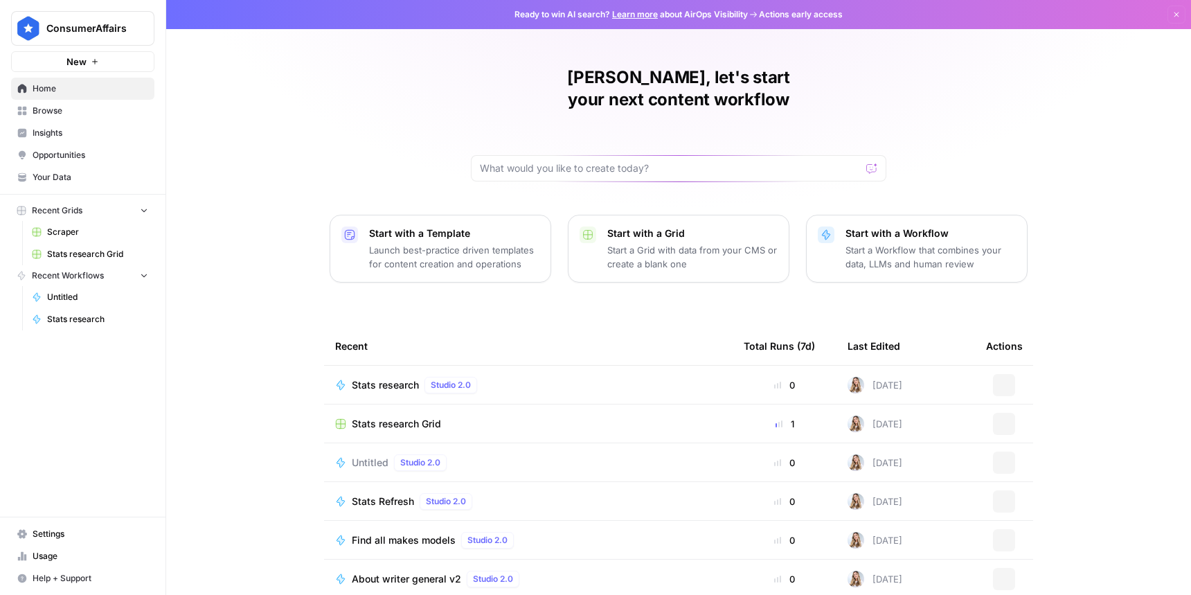
scroll to position [42, 0]
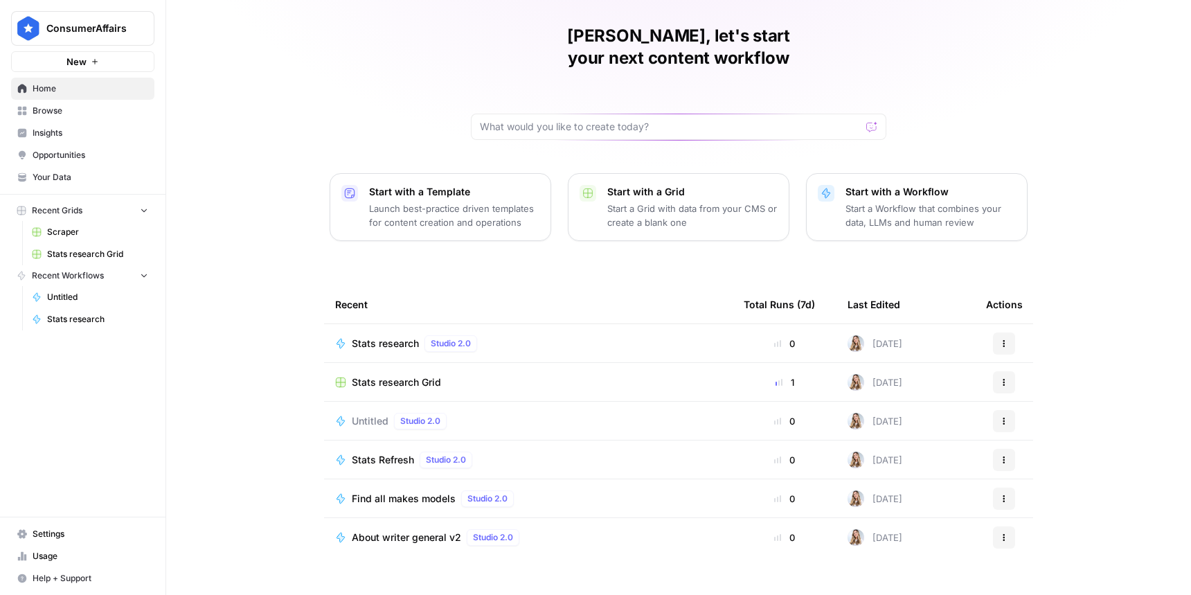
click at [380, 370] on td "Stats research Grid" at bounding box center [528, 382] width 409 height 38
click at [378, 375] on span "Stats research Grid" at bounding box center [396, 382] width 89 height 14
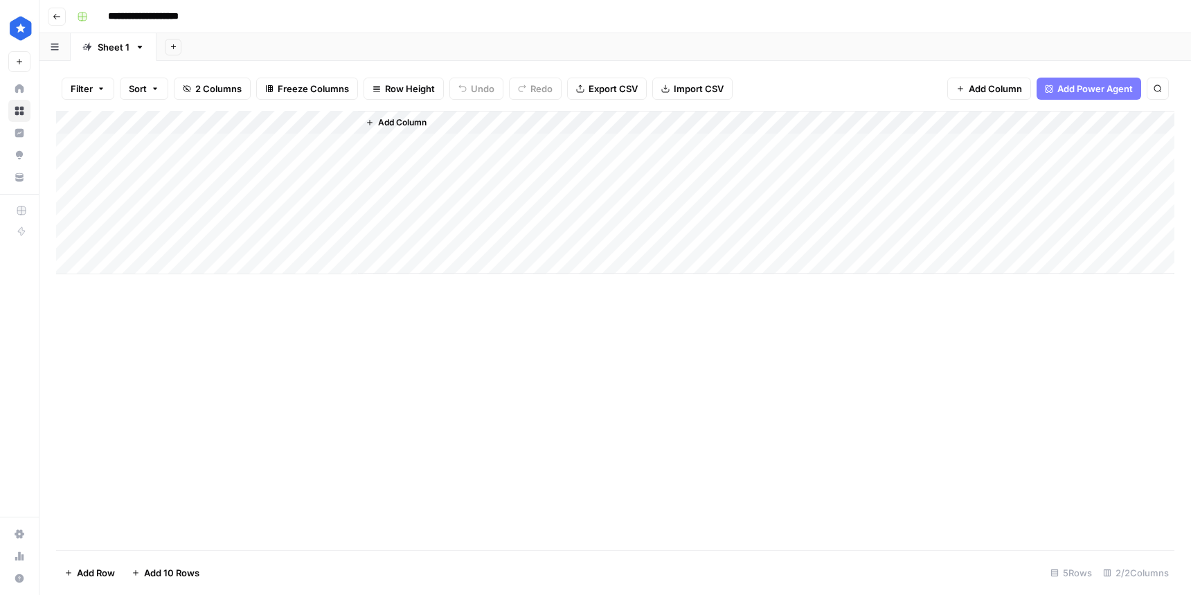
click at [124, 143] on div "Add Column" at bounding box center [615, 192] width 1119 height 163
click at [225, 143] on div "Add Column" at bounding box center [615, 192] width 1119 height 163
click at [200, 145] on div "Add Column" at bounding box center [615, 192] width 1119 height 163
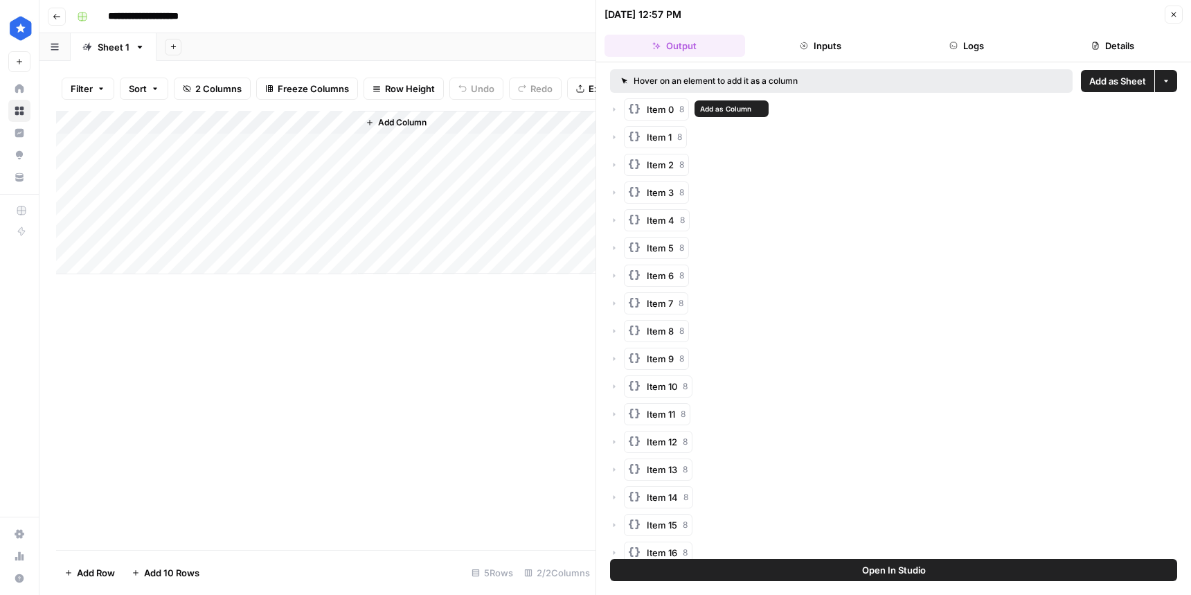
click at [664, 107] on span "Item 0" at bounding box center [660, 110] width 27 height 14
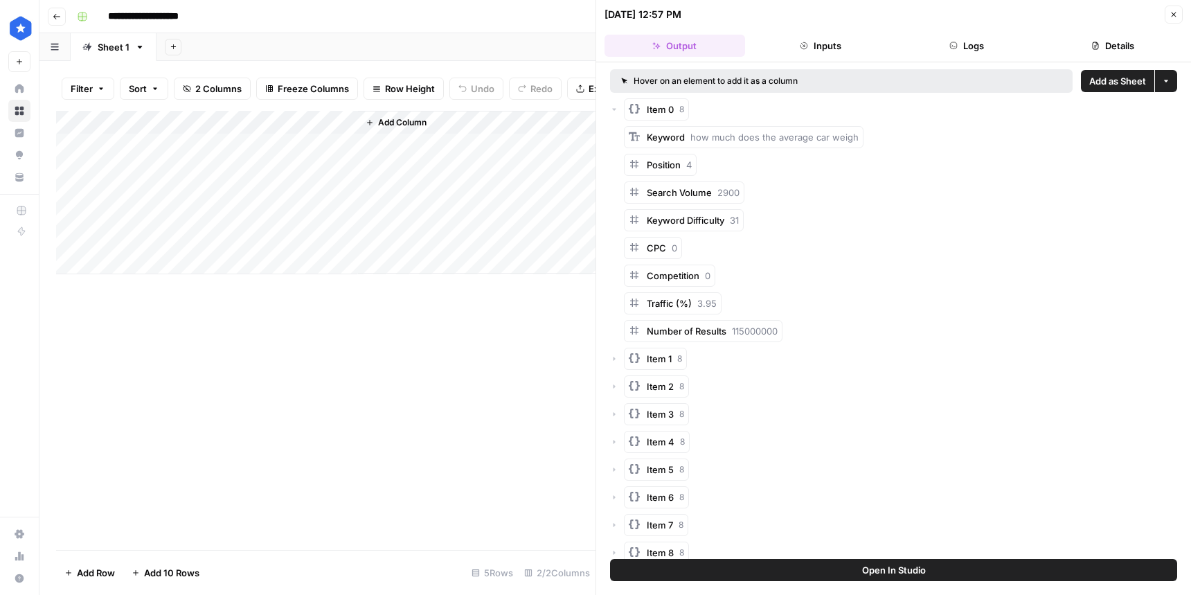
click at [664, 107] on span "Item 0" at bounding box center [660, 110] width 27 height 14
click at [664, 141] on span "Item 1" at bounding box center [659, 137] width 25 height 14
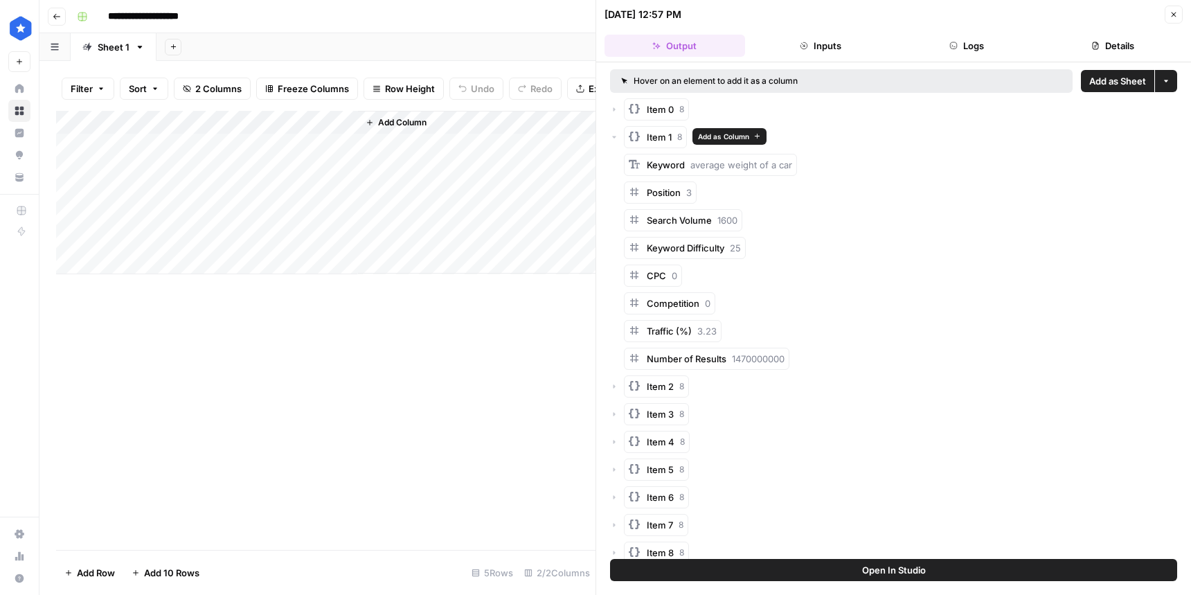
click at [664, 141] on span "Item 1" at bounding box center [659, 137] width 25 height 14
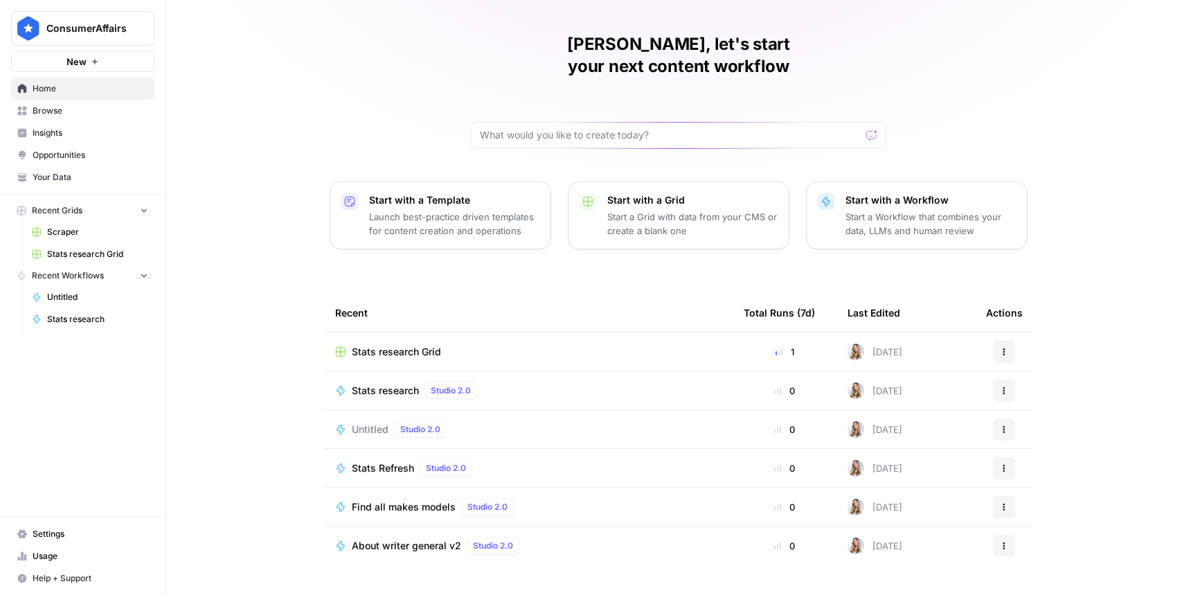
scroll to position [42, 0]
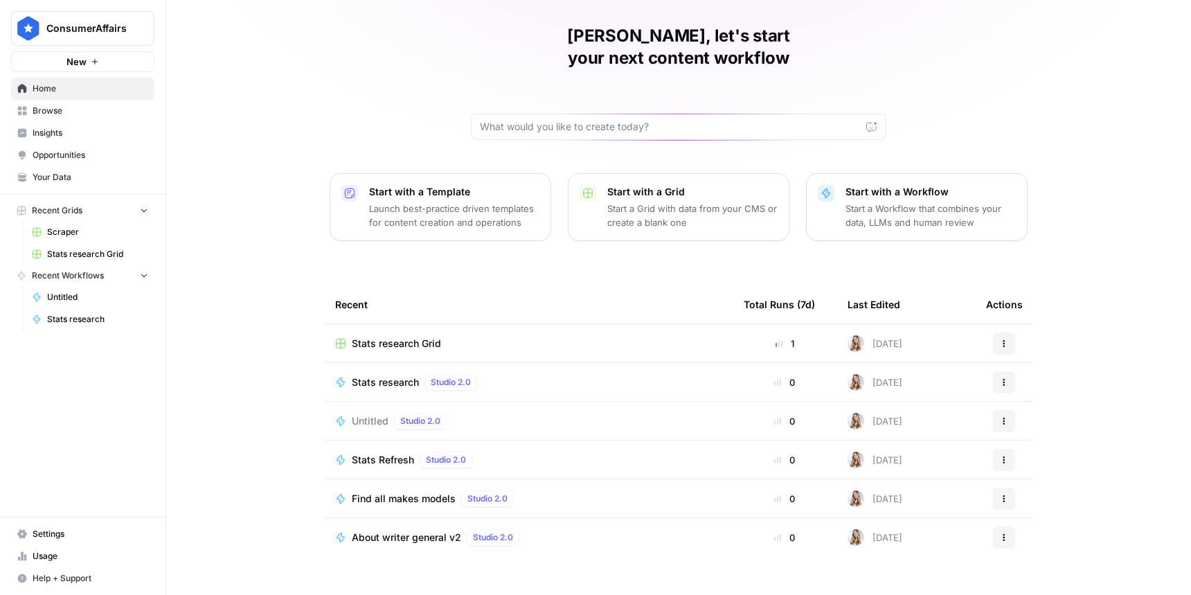
click at [378, 375] on span "Stats research" at bounding box center [385, 382] width 67 height 14
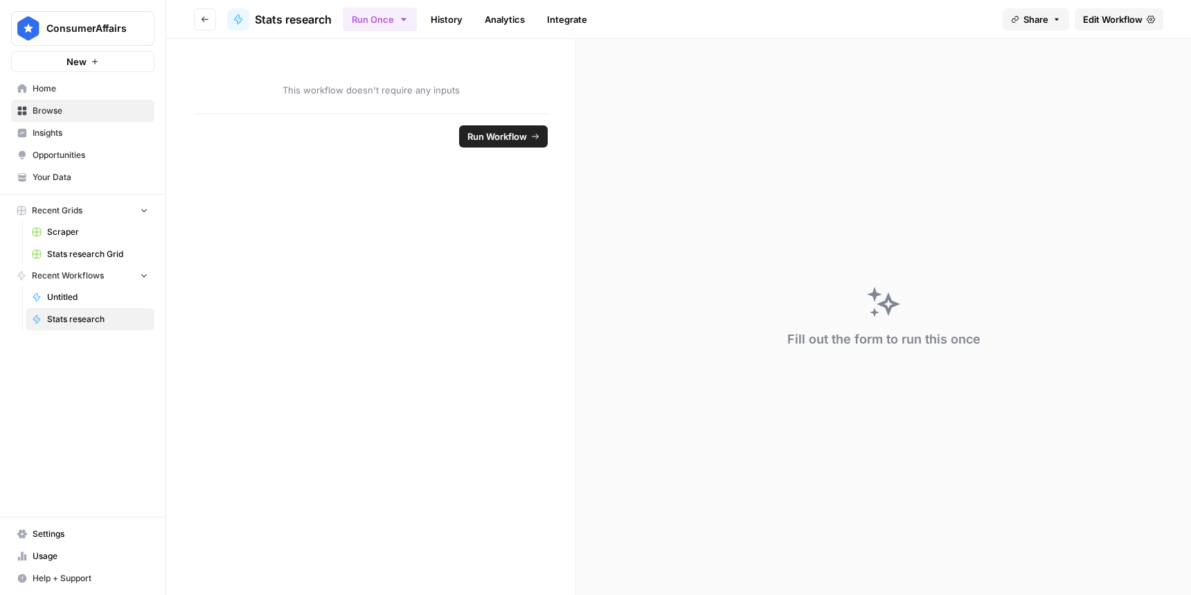
click at [1119, 17] on span "Edit Workflow" at bounding box center [1113, 19] width 60 height 14
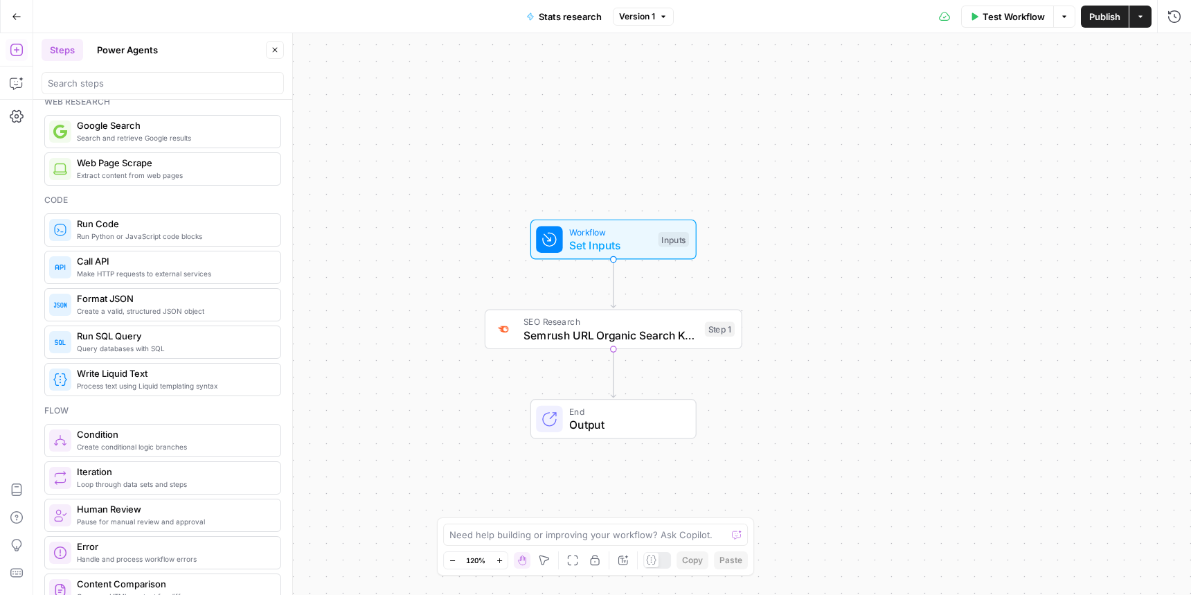
scroll to position [112, 0]
click at [196, 296] on span "Format JSON" at bounding box center [173, 298] width 193 height 14
